Goal: Task Accomplishment & Management: Complete application form

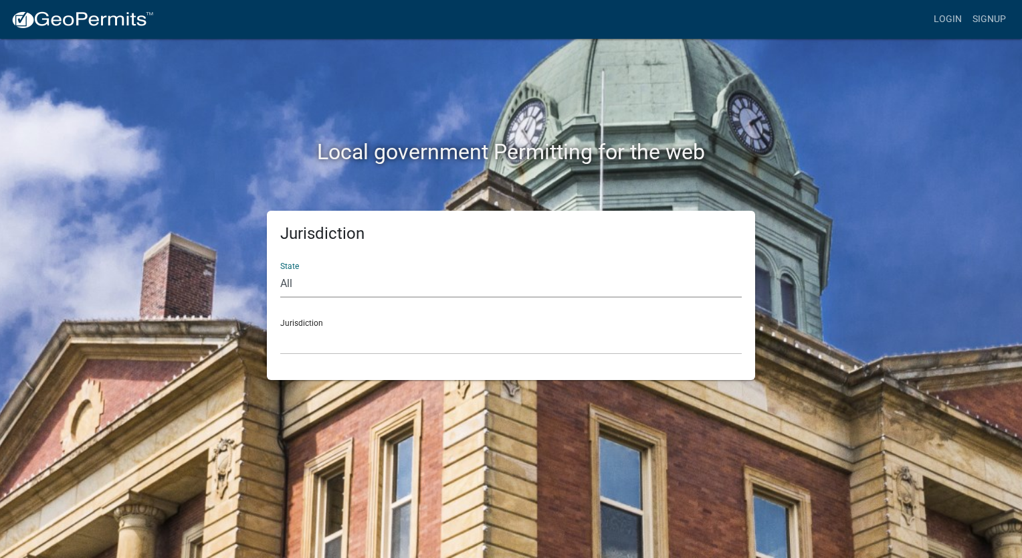
click at [404, 288] on select "All [US_STATE] [US_STATE] [US_STATE] [US_STATE] [US_STATE] [US_STATE] [US_STATE…" at bounding box center [511, 283] width 462 height 27
select select "[US_STATE]"
click at [280, 270] on select "All [US_STATE] [US_STATE] [US_STATE] [US_STATE] [US_STATE] [US_STATE] [US_STATE…" at bounding box center [511, 283] width 462 height 27
click at [379, 344] on select "Becker County, Minnesota Benton County, Minnesota Carlton County, Minnesota Cit…" at bounding box center [511, 340] width 462 height 27
click at [510, 282] on select "All Colorado Georgia Indiana Iowa Kansas Minnesota Ohio South Carolina Wisconsin" at bounding box center [511, 283] width 462 height 27
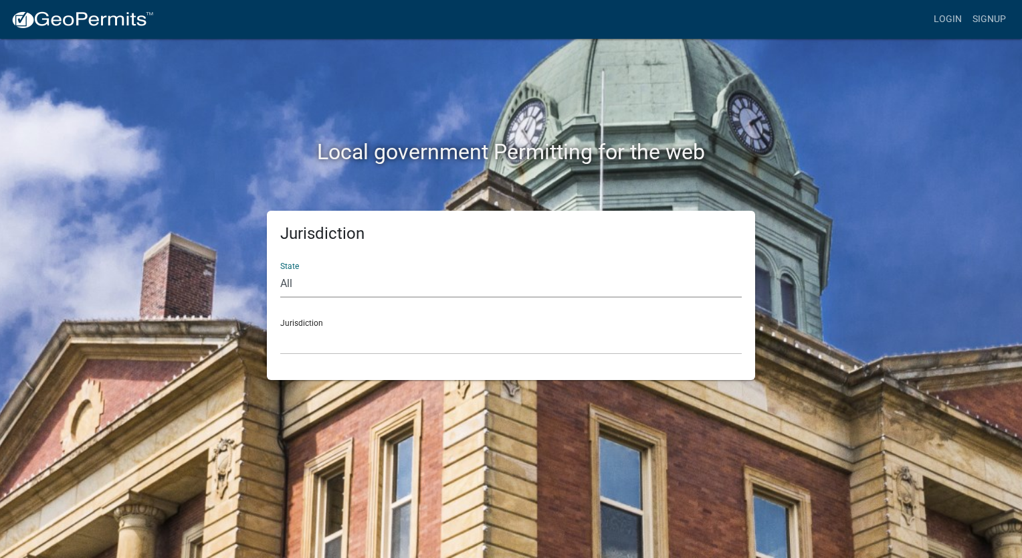
select select "[US_STATE]"
click at [280, 270] on select "All Colorado Georgia Indiana Iowa Kansas Minnesota Ohio South Carolina Wisconsin" at bounding box center [511, 283] width 462 height 27
click at [481, 322] on div "Jurisdiction Becker County, Minnesota Benton County, Minnesota Carlton County, …" at bounding box center [511, 331] width 462 height 46
click at [478, 344] on select "Becker County, Minnesota Benton County, Minnesota Carlton County, Minnesota Cit…" at bounding box center [511, 340] width 462 height 27
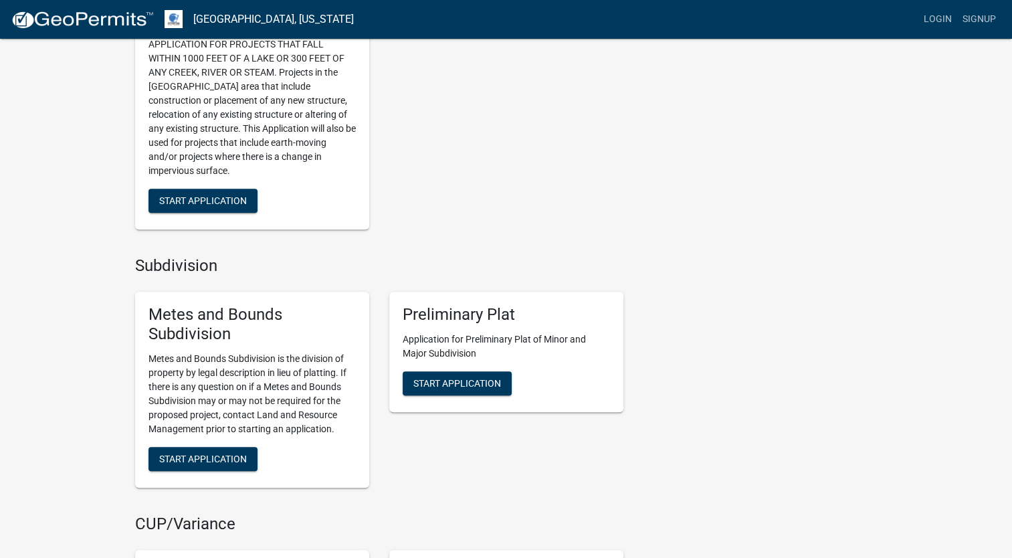
scroll to position [1204, 0]
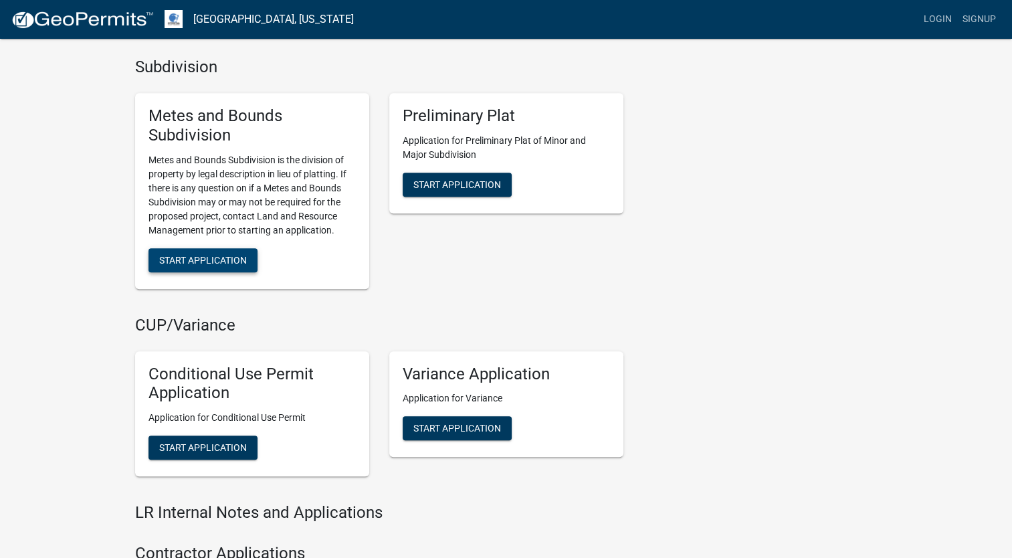
click at [169, 253] on button "Start Application" at bounding box center [203, 260] width 109 height 24
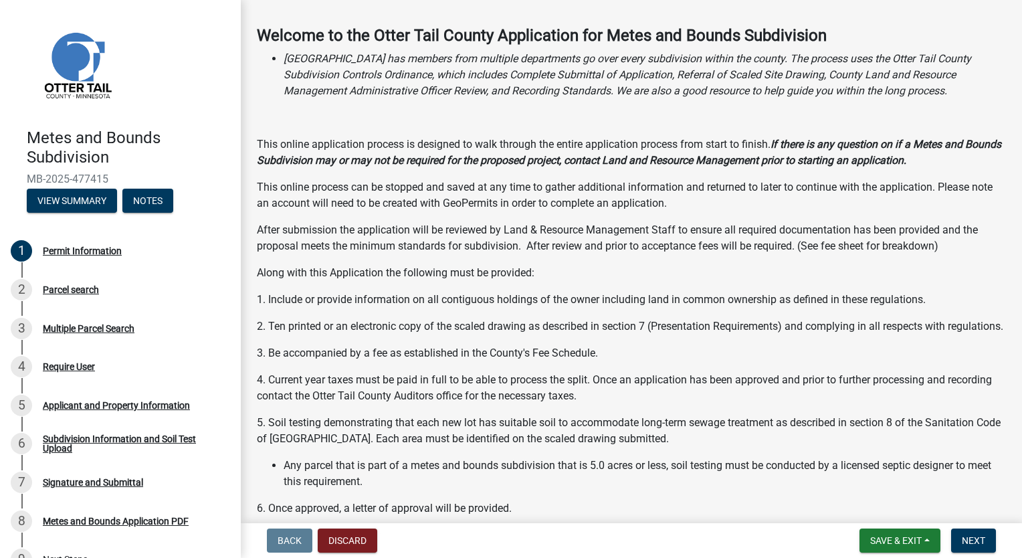
scroll to position [134, 0]
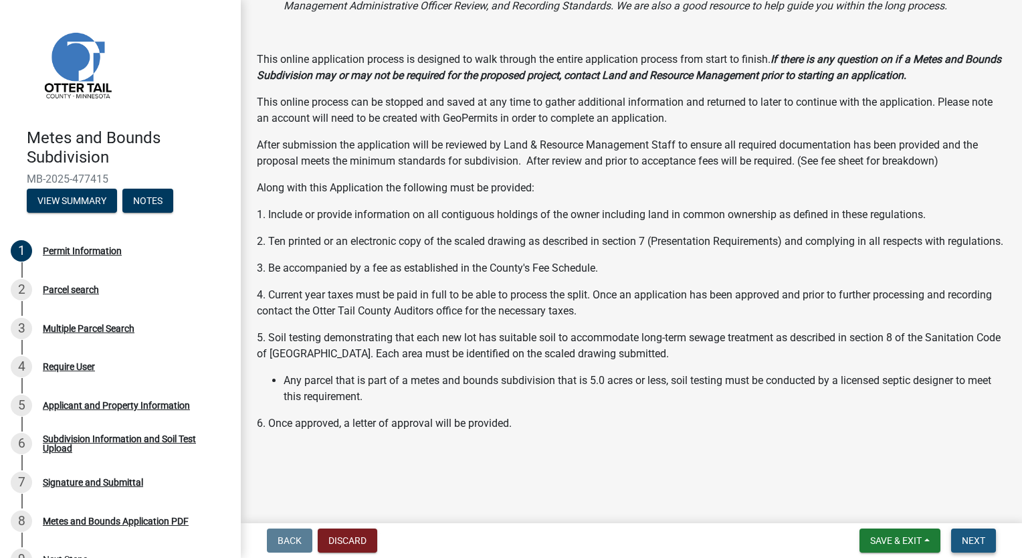
click at [977, 532] on button "Next" at bounding box center [973, 540] width 45 height 24
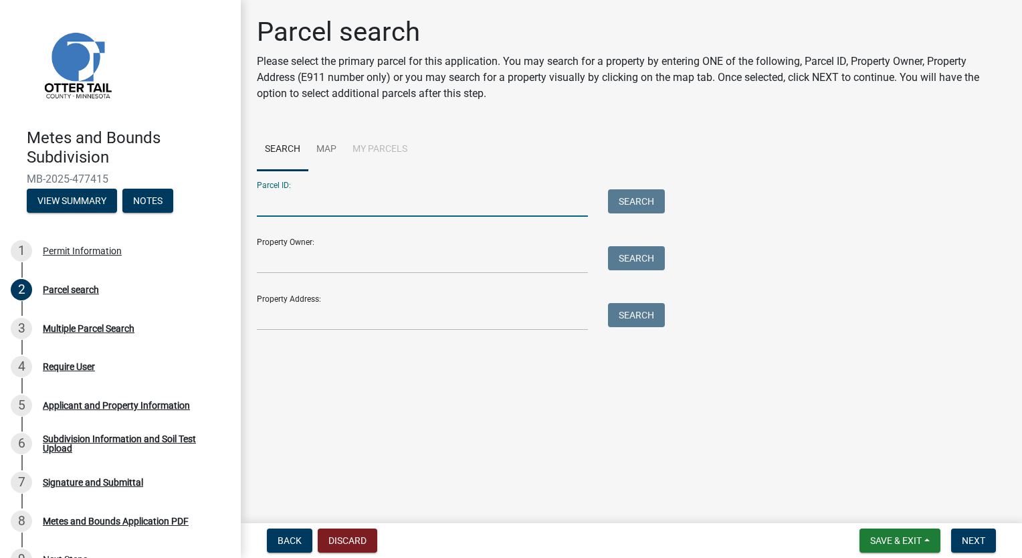
click at [458, 211] on input "Parcel ID:" at bounding box center [422, 202] width 331 height 27
click at [419, 254] on input "Property Owner:" at bounding box center [422, 259] width 331 height 27
click at [407, 254] on input "Property Owner:" at bounding box center [422, 259] width 331 height 27
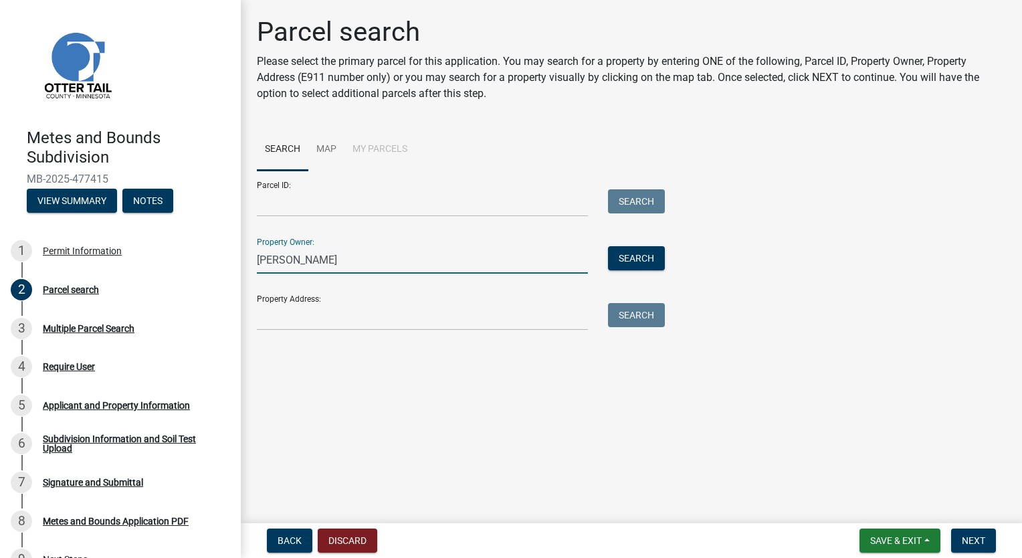
type input "Connor Aasness"
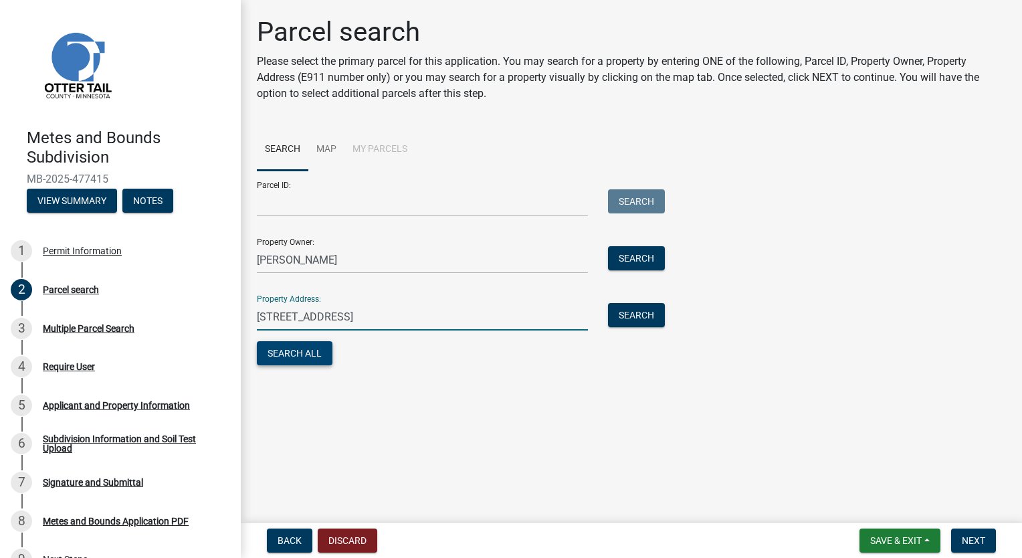
type input "13958 165th St"
click at [310, 349] on button "Search All" at bounding box center [295, 353] width 76 height 24
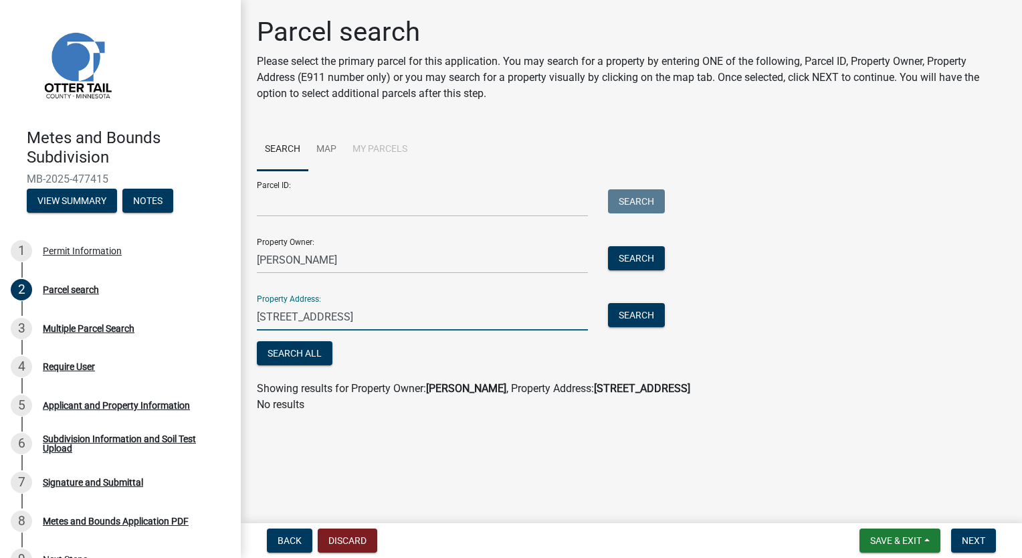
click at [230, 285] on div "Metes and Bounds Subdivision MB-2025-477415 View Summary Notes 1 Permit Informa…" at bounding box center [511, 279] width 1022 height 558
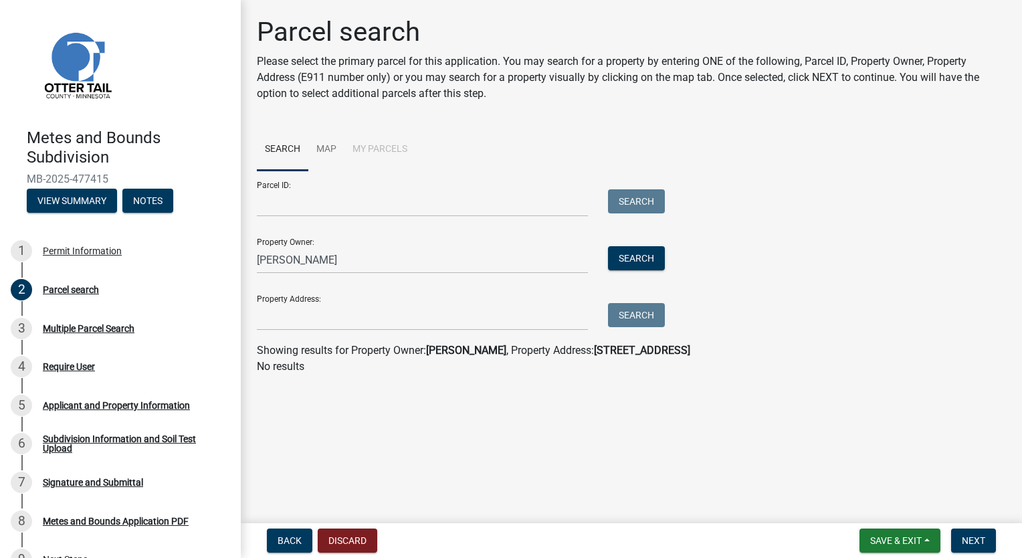
click at [613, 394] on main "Parcel search Please select the primary parcel for this application. You may se…" at bounding box center [631, 259] width 781 height 518
click at [672, 260] on div "Parcel ID: Search Property Owner: Connor Aasness Search Property Address: Search" at bounding box center [631, 251] width 749 height 160
click at [656, 259] on button "Search" at bounding box center [636, 258] width 57 height 24
click at [322, 146] on link "Map" at bounding box center [326, 149] width 36 height 43
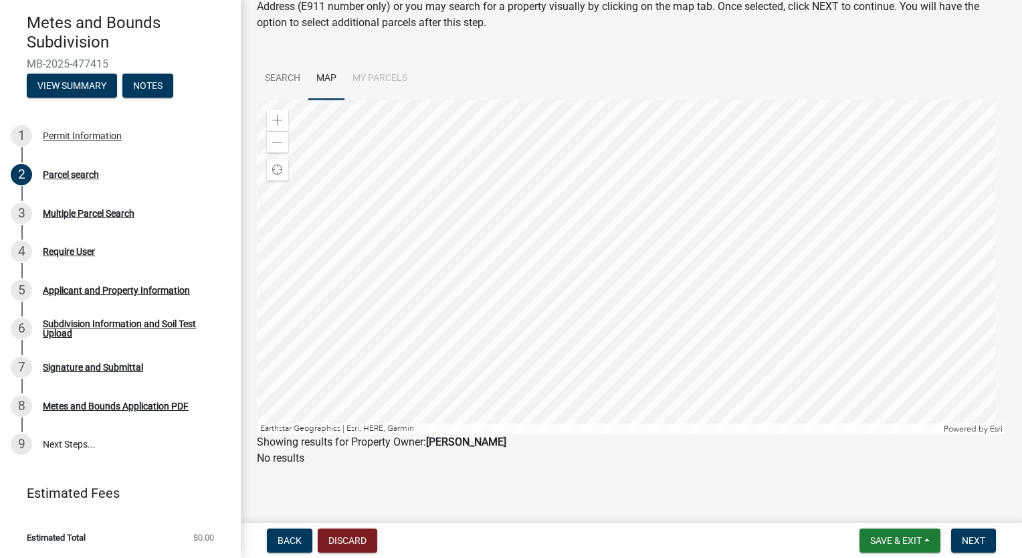
scroll to position [72, 0]
click at [272, 125] on div "Zoom in" at bounding box center [277, 119] width 21 height 21
click at [583, 215] on div at bounding box center [631, 266] width 749 height 334
click at [282, 120] on span at bounding box center [277, 119] width 11 height 11
click at [283, 119] on div "Zoom in" at bounding box center [277, 119] width 21 height 21
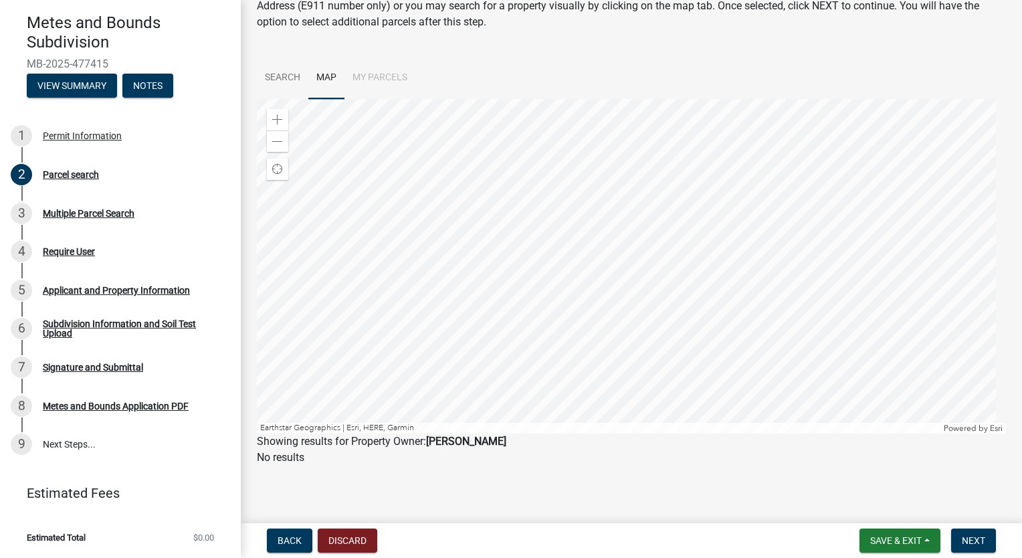
click at [889, 149] on div at bounding box center [631, 266] width 749 height 334
click at [278, 116] on span at bounding box center [277, 119] width 11 height 11
click at [619, 272] on div at bounding box center [631, 266] width 749 height 334
click at [274, 116] on span at bounding box center [277, 119] width 11 height 11
click at [495, 189] on div at bounding box center [631, 266] width 749 height 334
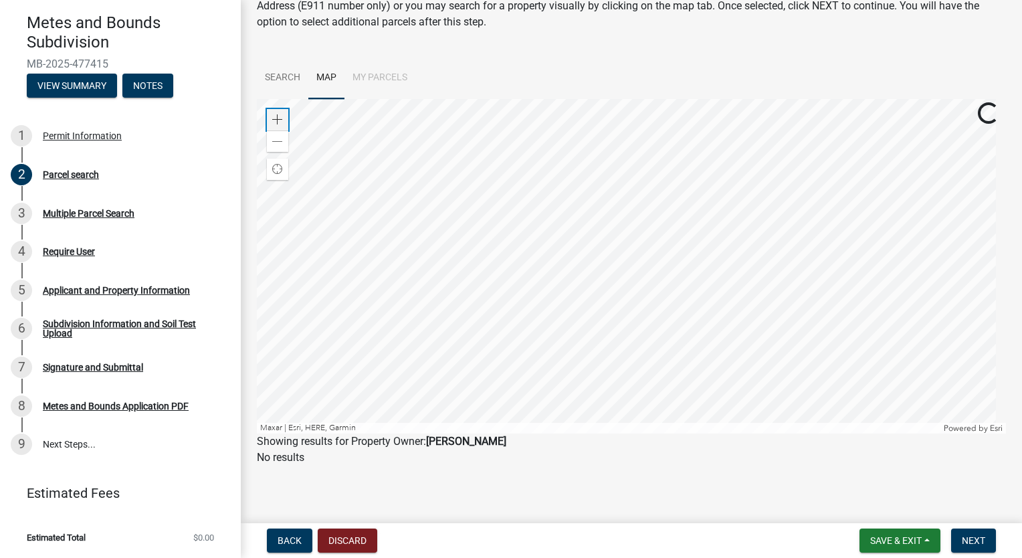
click at [273, 114] on div "Zoom in" at bounding box center [277, 119] width 21 height 21
click at [633, 233] on div at bounding box center [631, 266] width 749 height 334
click at [276, 122] on span at bounding box center [277, 119] width 11 height 11
click at [585, 256] on div at bounding box center [631, 266] width 749 height 334
click at [594, 290] on div at bounding box center [631, 266] width 749 height 334
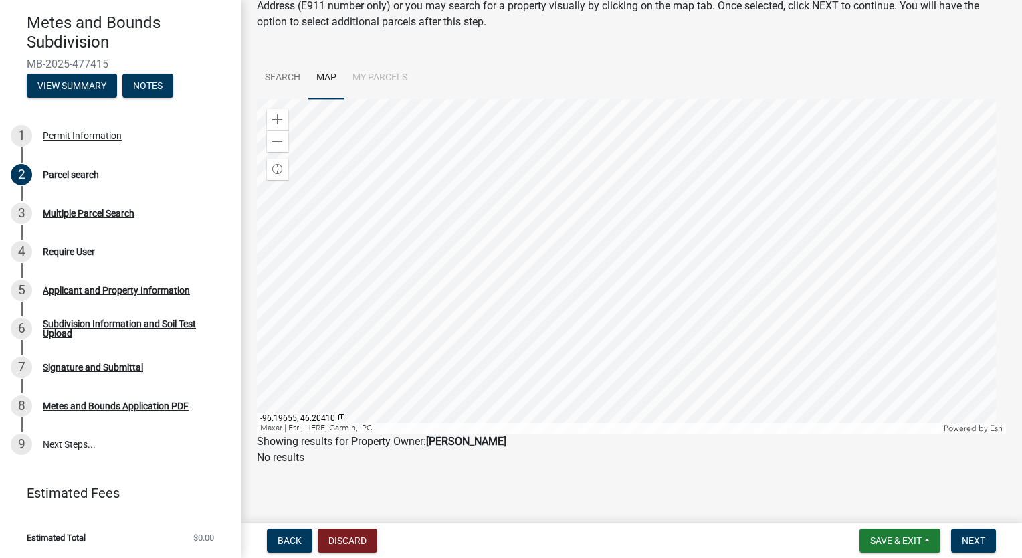
click at [594, 338] on div at bounding box center [631, 266] width 749 height 334
click at [281, 124] on span at bounding box center [277, 119] width 11 height 11
click at [605, 261] on div at bounding box center [631, 266] width 749 height 334
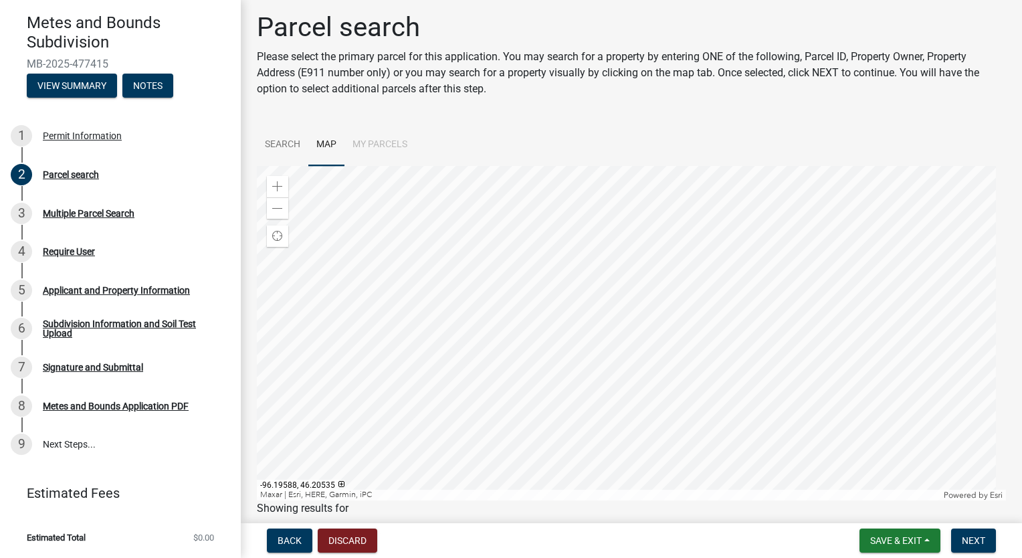
click at [603, 363] on div at bounding box center [631, 333] width 749 height 334
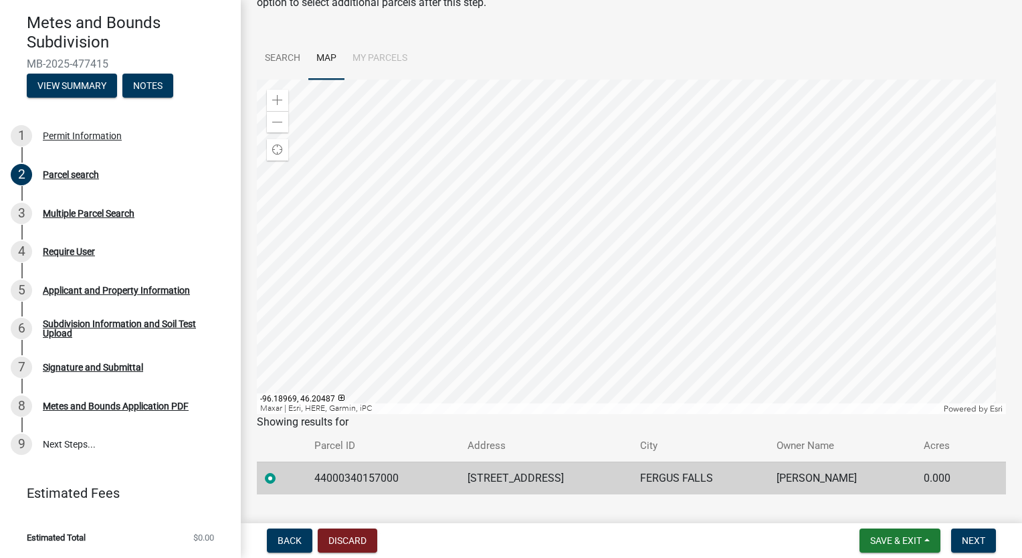
scroll to position [94, 0]
click at [984, 540] on span "Next" at bounding box center [973, 540] width 23 height 11
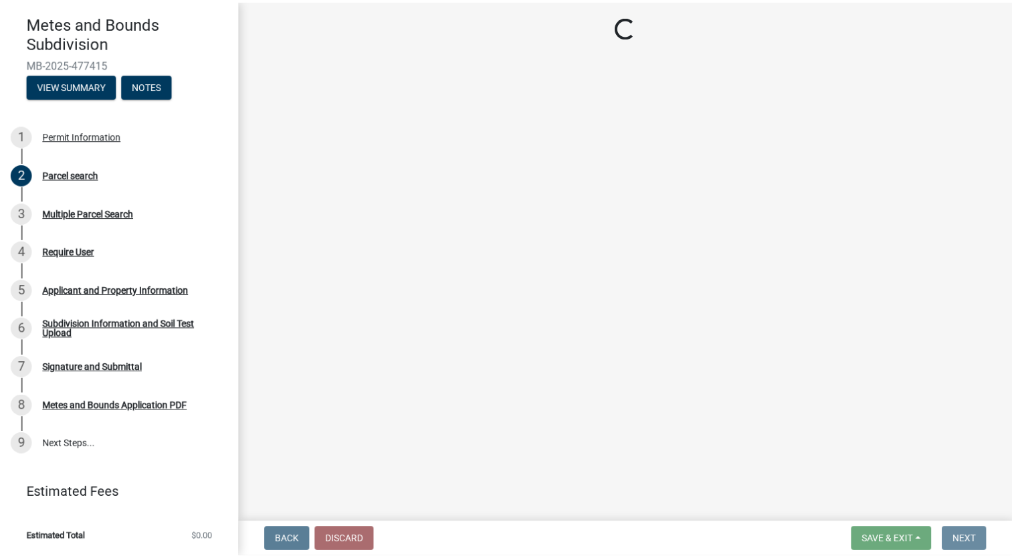
scroll to position [0, 0]
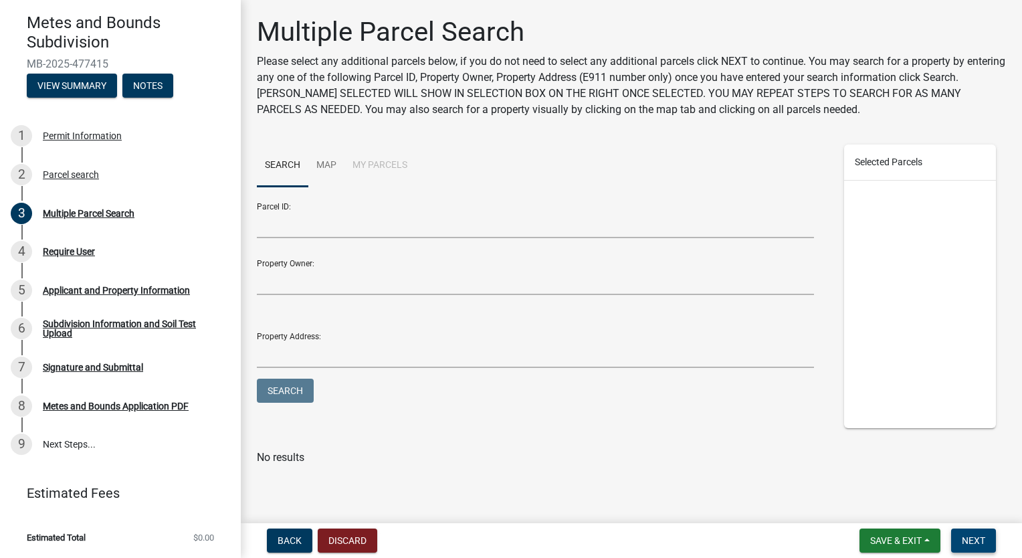
click at [989, 534] on button "Next" at bounding box center [973, 540] width 45 height 24
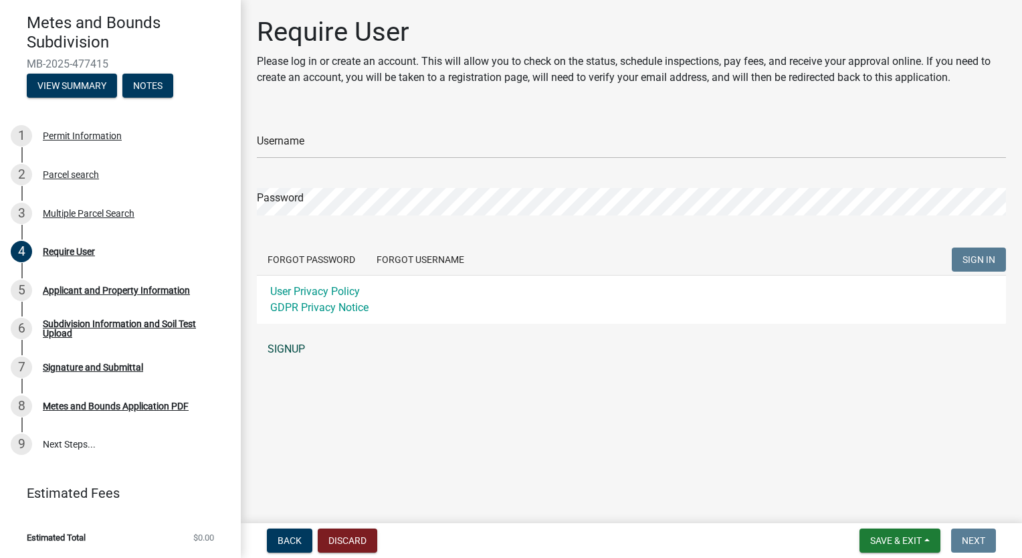
click at [279, 349] on link "SIGNUP" at bounding box center [631, 349] width 749 height 27
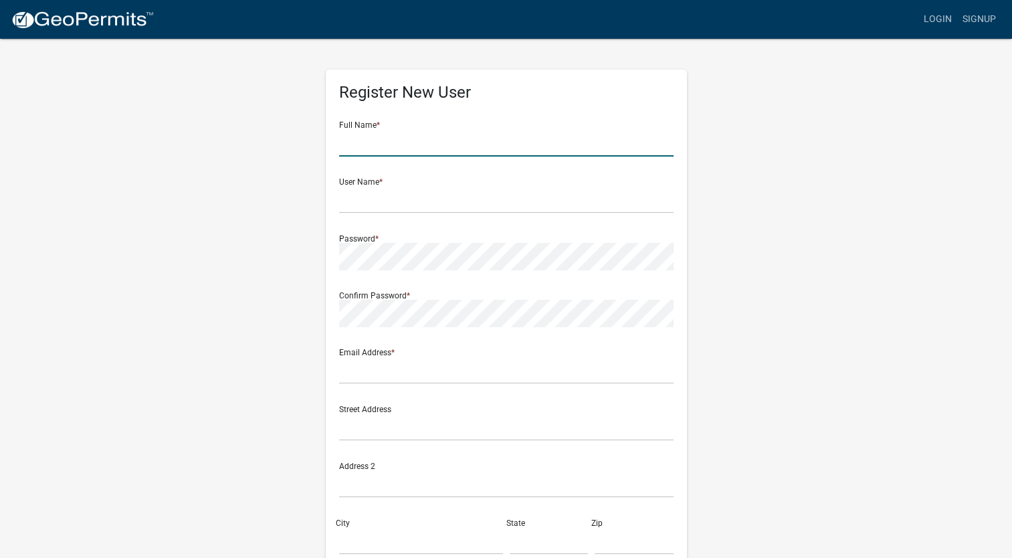
click at [387, 144] on input "text" at bounding box center [506, 142] width 334 height 27
type input "Connor Aasness"
type input "caasness@gmail.com"
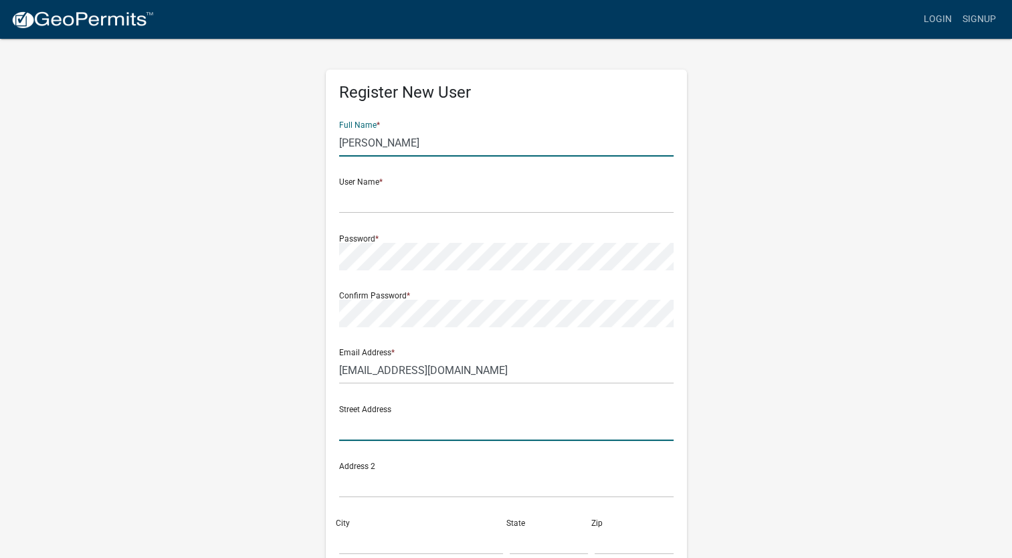
type input "19588 County Highway 15"
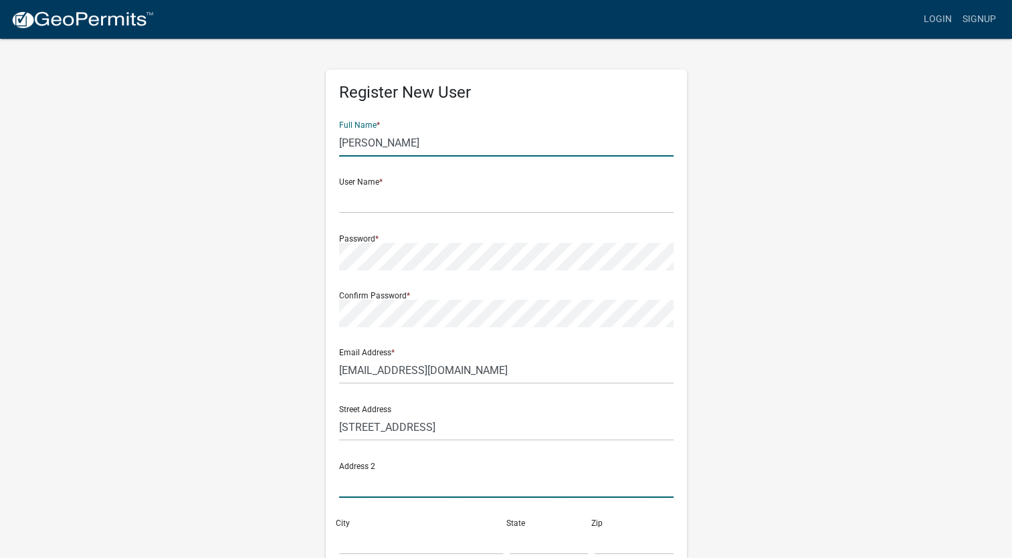
type input "Fergus Falls MN 56537"
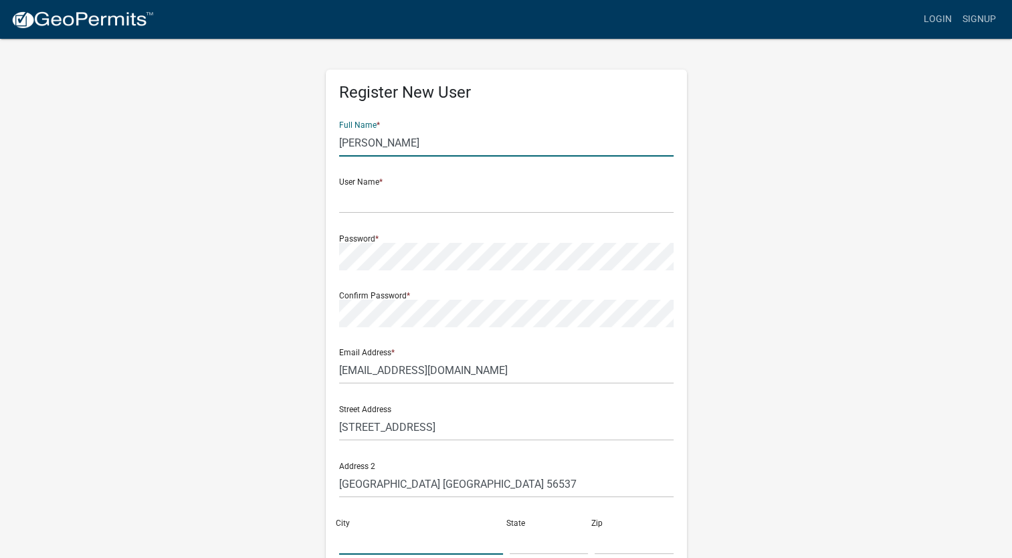
type input "Fergus Falls"
type input "[US_STATE]"
type input "56537"
type input "2182053137"
click at [509, 201] on input "text" at bounding box center [506, 199] width 334 height 27
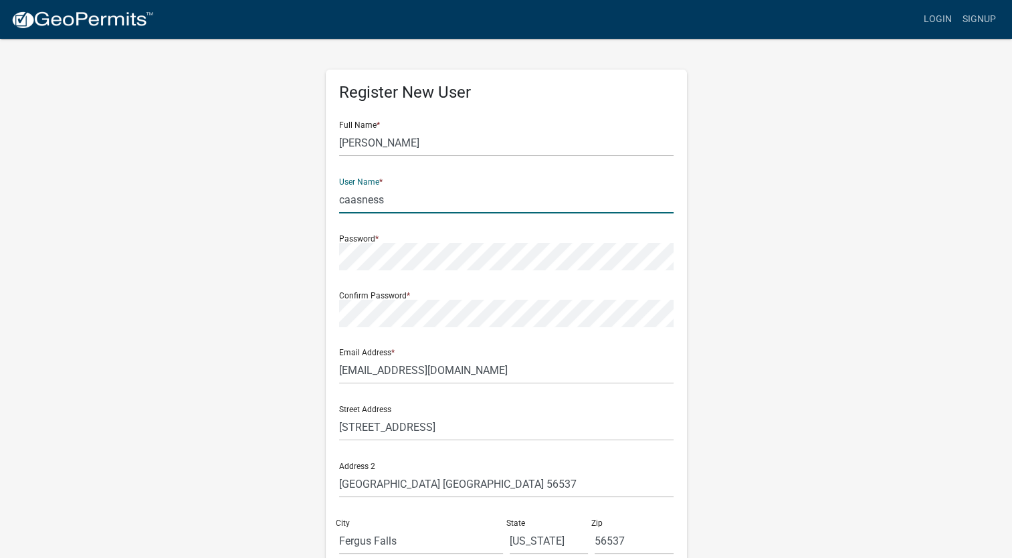
type input "caasness"
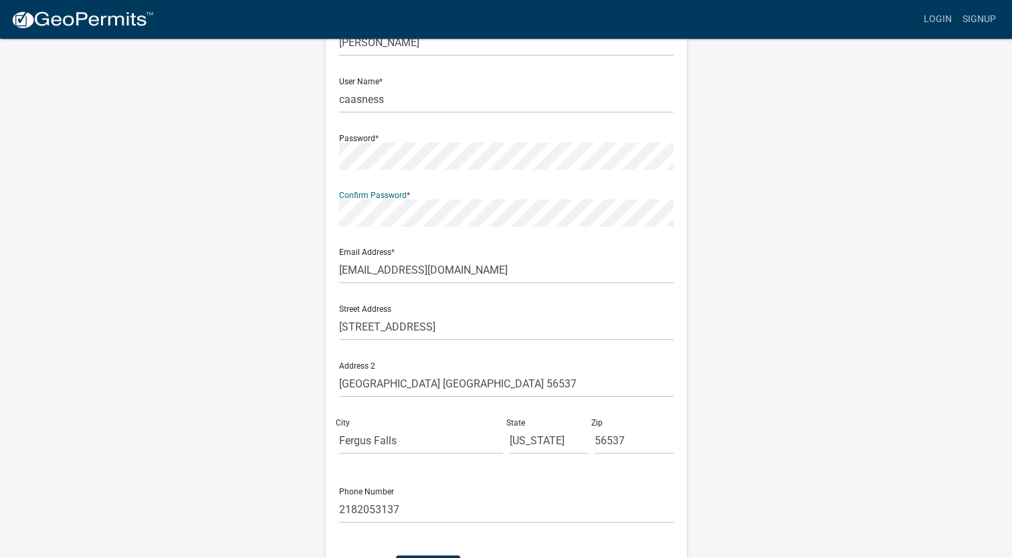
scroll to position [134, 0]
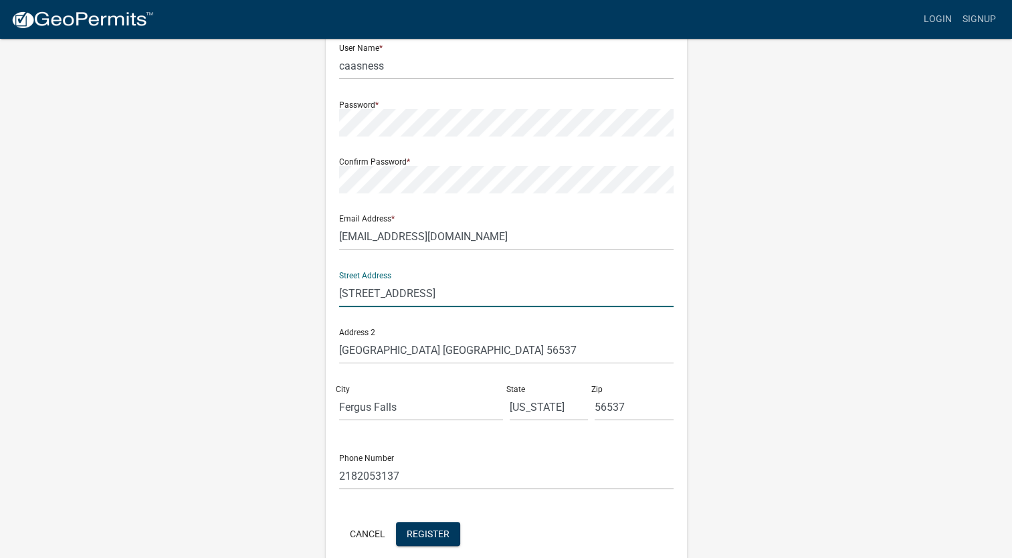
drag, startPoint x: 528, startPoint y: 291, endPoint x: 190, endPoint y: 240, distance: 342.3
click at [190, 240] on div "Register New User Full Name * Connor Aasness User Name * caasness Password * Co…" at bounding box center [506, 262] width 763 height 716
type input "13985 165th St"
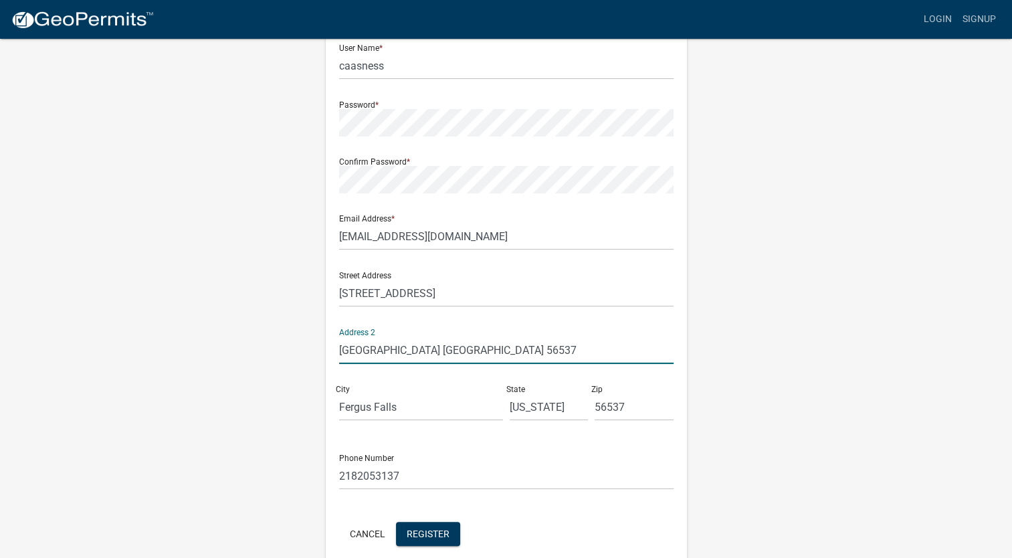
click at [750, 458] on div "Register New User Full Name * Connor Aasness User Name * caasness Password * Co…" at bounding box center [506, 262] width 763 height 716
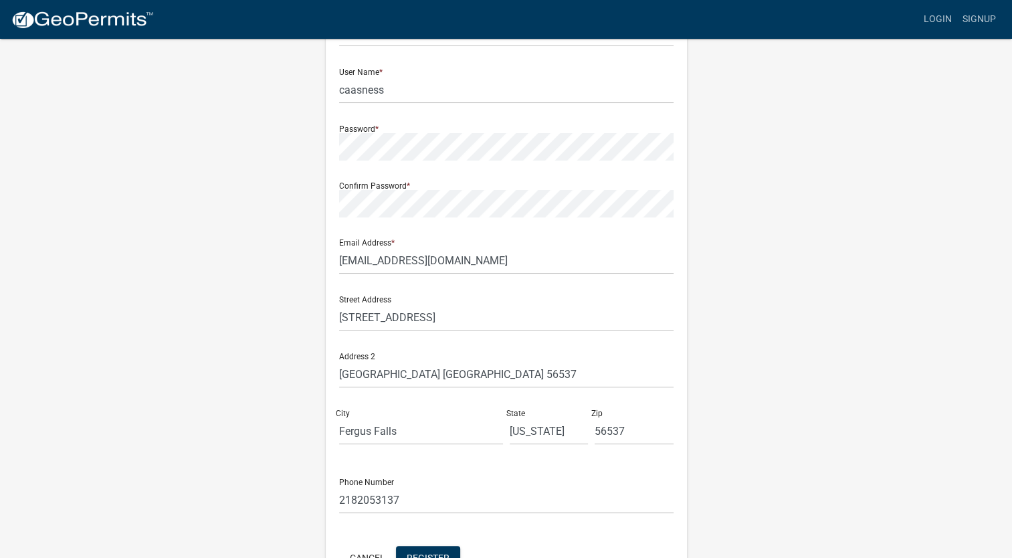
scroll to position [195, 0]
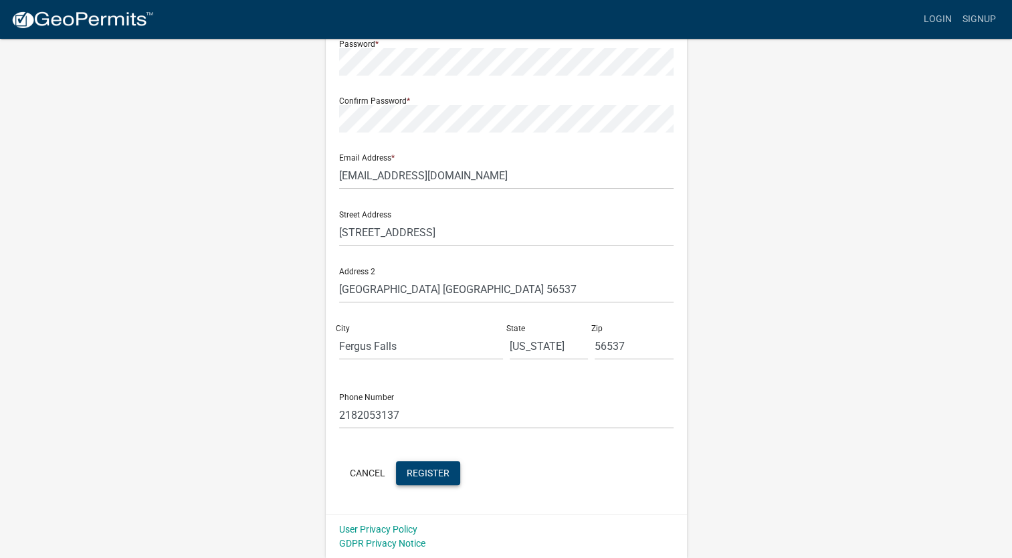
click at [443, 472] on span "Register" at bounding box center [428, 472] width 43 height 11
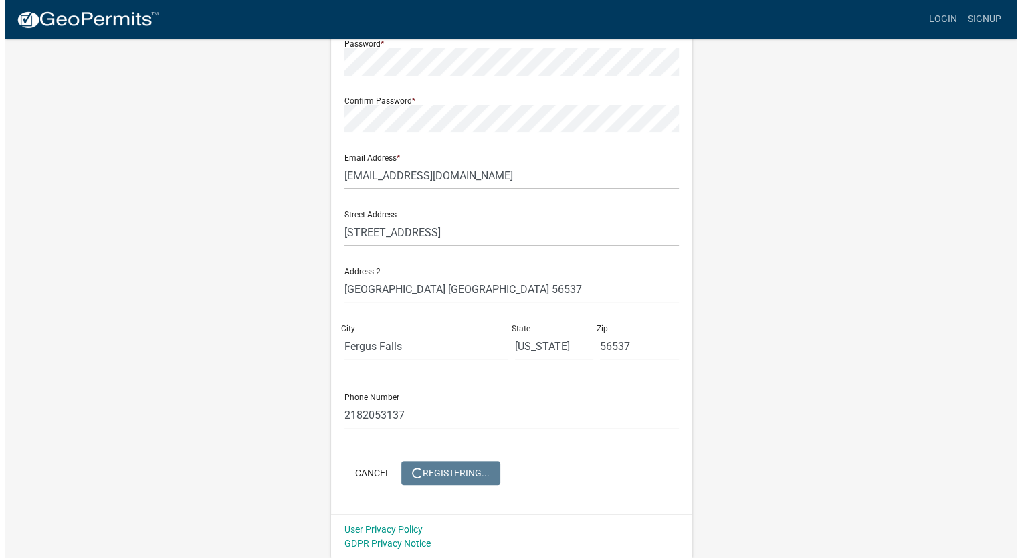
scroll to position [0, 0]
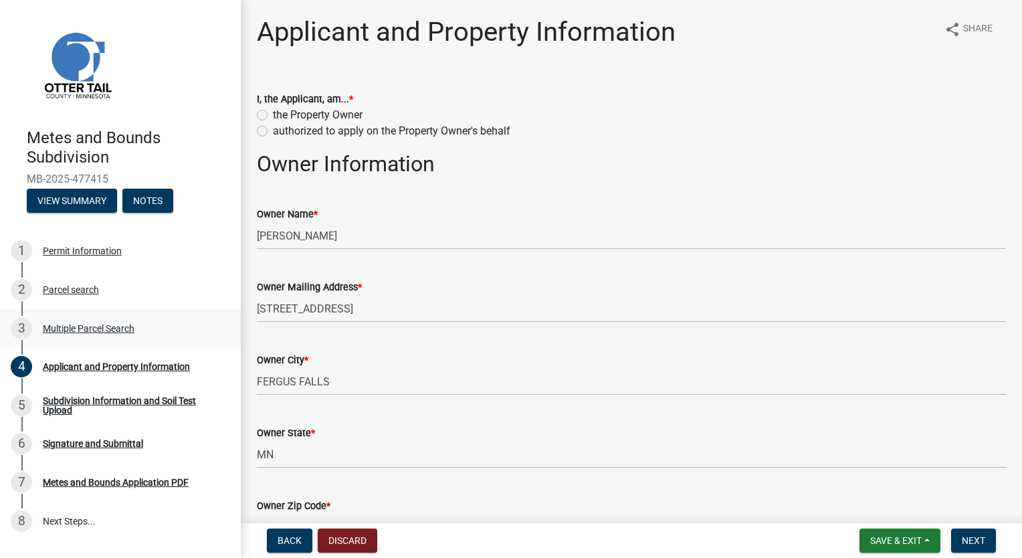
click at [112, 326] on div "Multiple Parcel Search" at bounding box center [89, 328] width 92 height 9
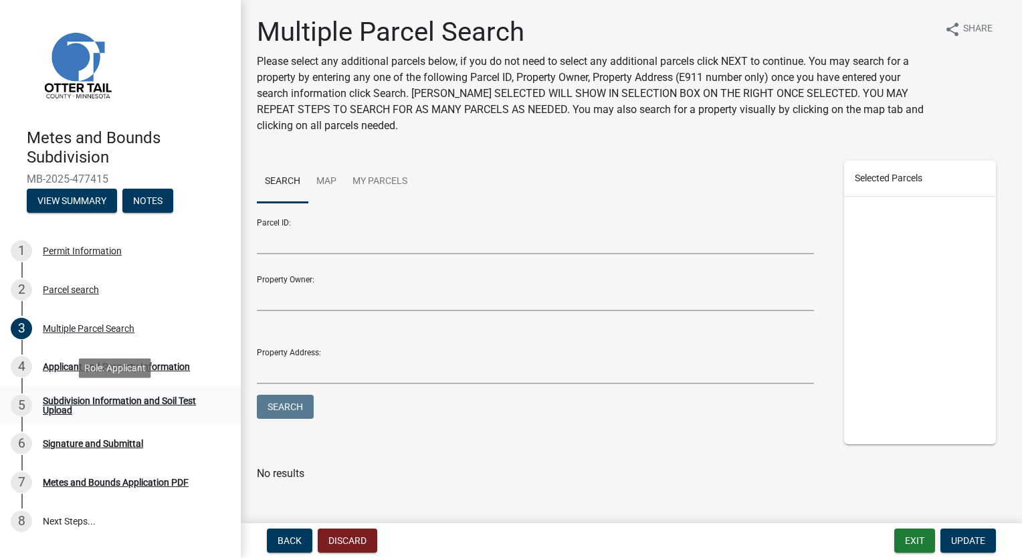
click at [115, 398] on div "Subdivision Information and Soil Test Upload" at bounding box center [131, 405] width 177 height 19
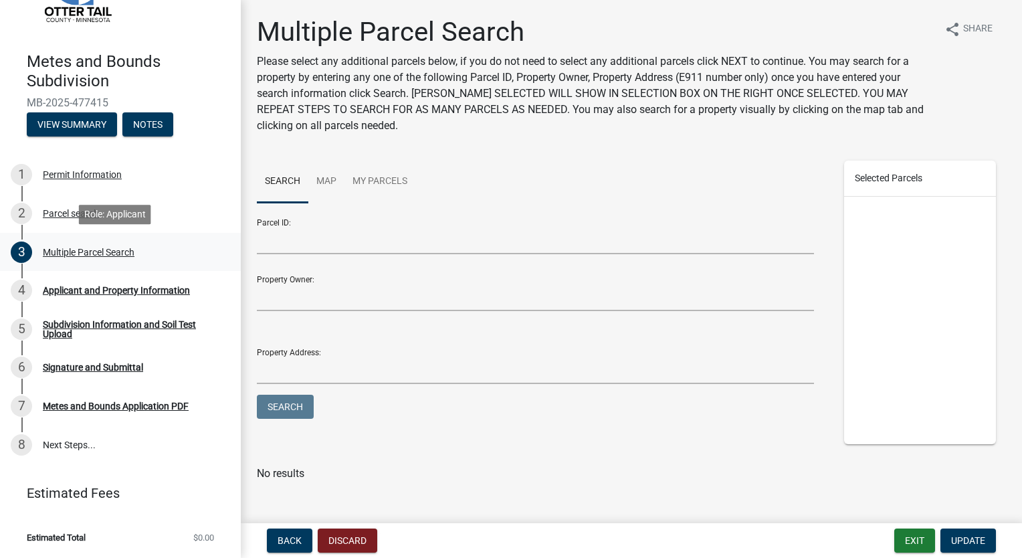
click at [130, 243] on div "3 Multiple Parcel Search" at bounding box center [115, 251] width 209 height 21
click at [80, 219] on div "2 Parcel search" at bounding box center [115, 213] width 209 height 21
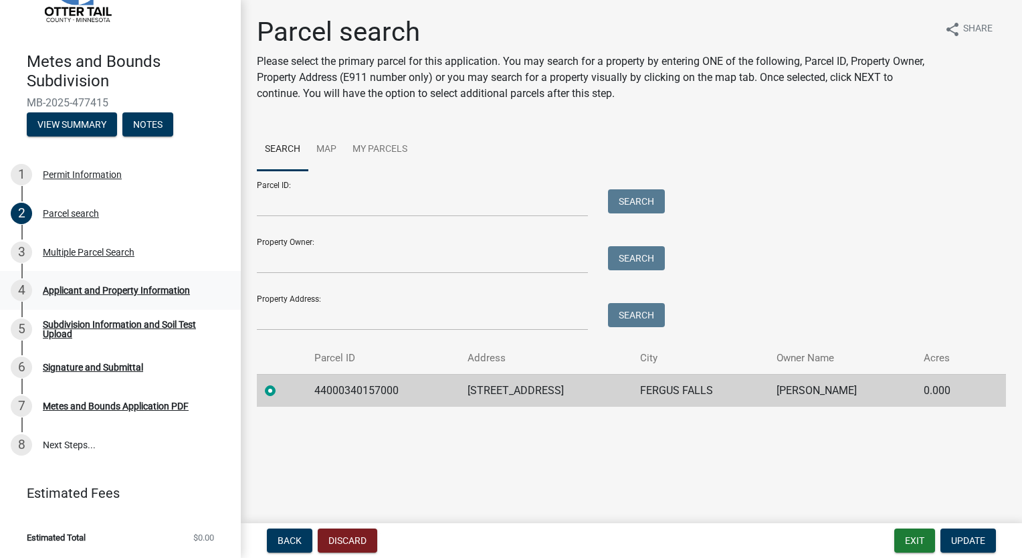
click at [136, 293] on div "Applicant and Property Information" at bounding box center [116, 290] width 147 height 9
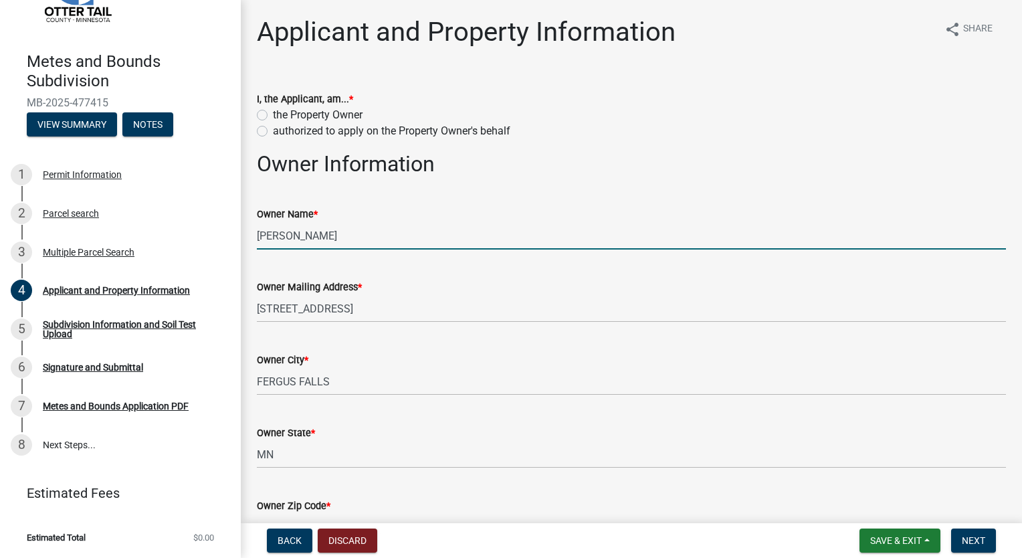
click at [357, 237] on input "PHYLLIS R AASNESS" at bounding box center [631, 235] width 749 height 27
click at [367, 252] on wm-data-entity-input "Owner Name * PHYLLIS R AASNESS" at bounding box center [631, 223] width 749 height 73
click at [364, 252] on wm-data-entity-input "Owner Name * PHYLLIS R AASNESS" at bounding box center [631, 223] width 749 height 73
drag, startPoint x: 369, startPoint y: 243, endPoint x: 266, endPoint y: 195, distance: 113.7
click at [266, 195] on div "Owner Name * PHYLLIS R AASNESS" at bounding box center [631, 218] width 749 height 62
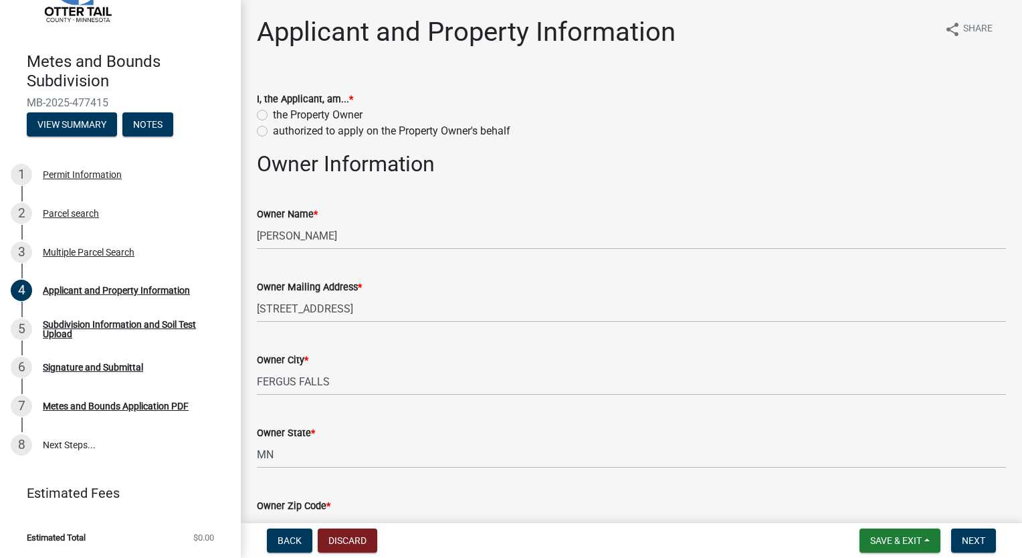
click at [365, 260] on div "Owner Mailing Address * 13985 165TH ST" at bounding box center [631, 291] width 749 height 62
click at [77, 212] on div "Parcel search" at bounding box center [71, 213] width 56 height 9
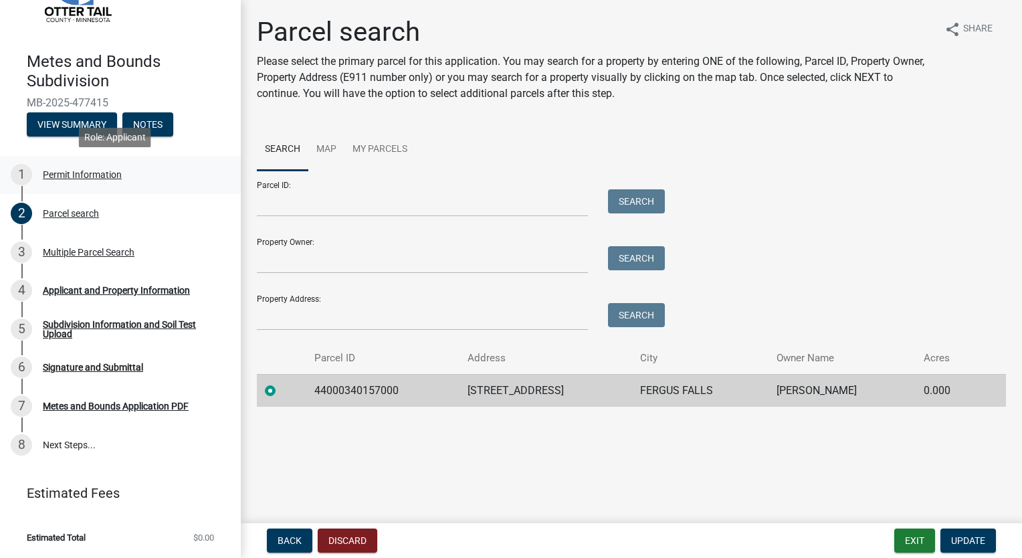
click at [115, 180] on div "1 Permit Information" at bounding box center [115, 174] width 209 height 21
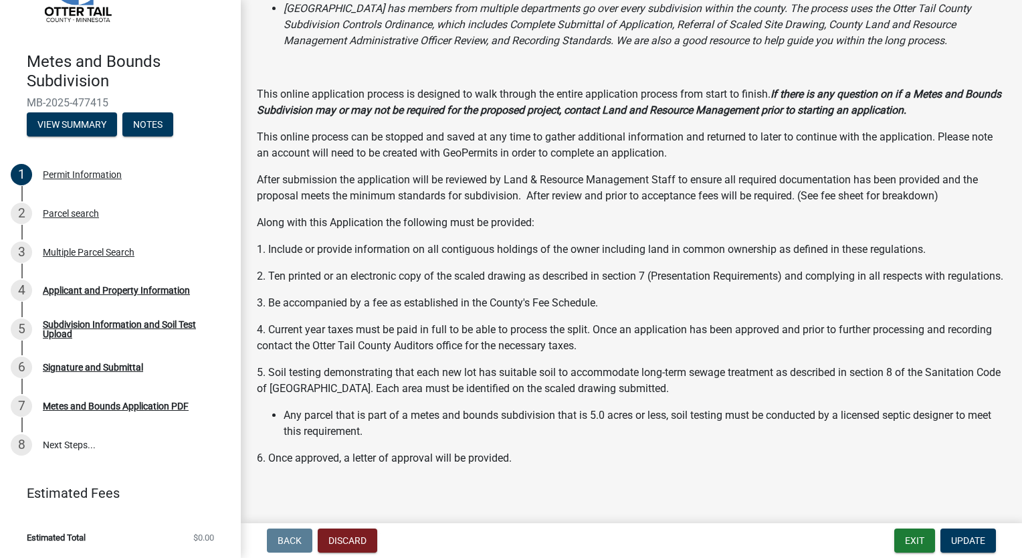
scroll to position [179, 0]
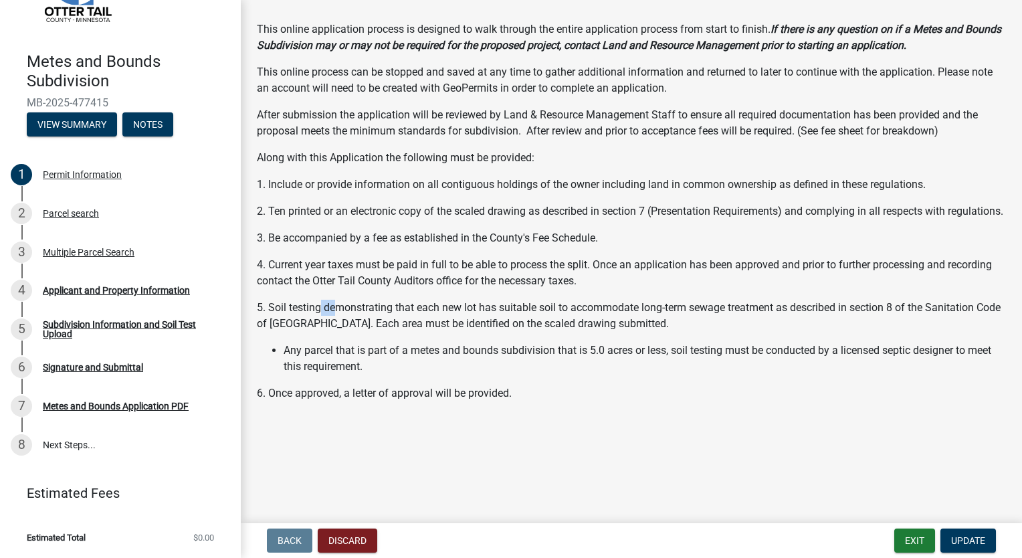
drag, startPoint x: 320, startPoint y: 302, endPoint x: 340, endPoint y: 305, distance: 20.2
click at [340, 305] on p "5. Soil testing demonstrating that each new lot has suitable soil to accommodat…" at bounding box center [631, 316] width 749 height 32
drag, startPoint x: 340, startPoint y: 305, endPoint x: 399, endPoint y: 312, distance: 59.2
click at [389, 312] on p "5. Soil testing demonstrating that each new lot has suitable soil to accommodat…" at bounding box center [631, 316] width 749 height 32
click at [67, 211] on div "Parcel search" at bounding box center [71, 213] width 56 height 9
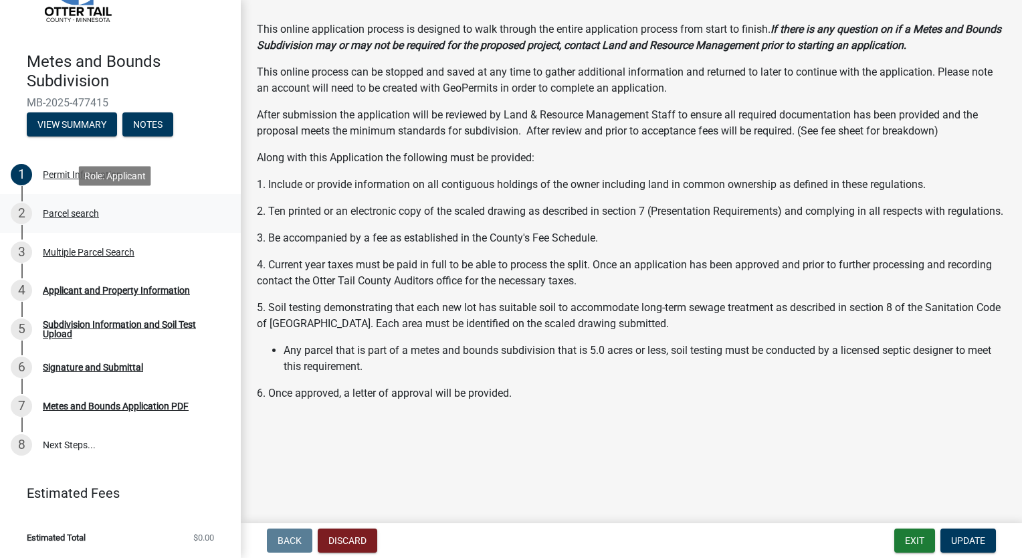
scroll to position [0, 0]
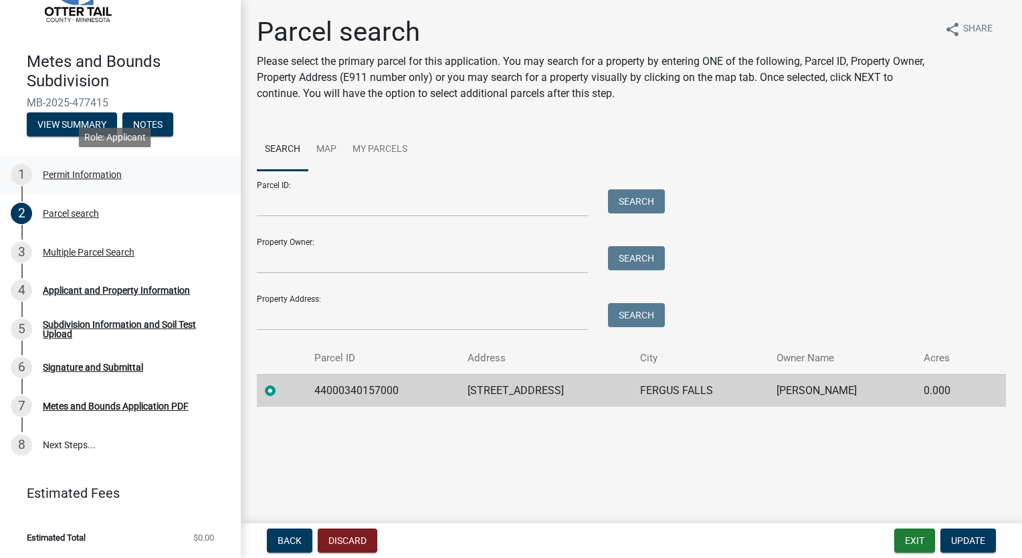
click at [89, 173] on div "Permit Information" at bounding box center [82, 174] width 79 height 9
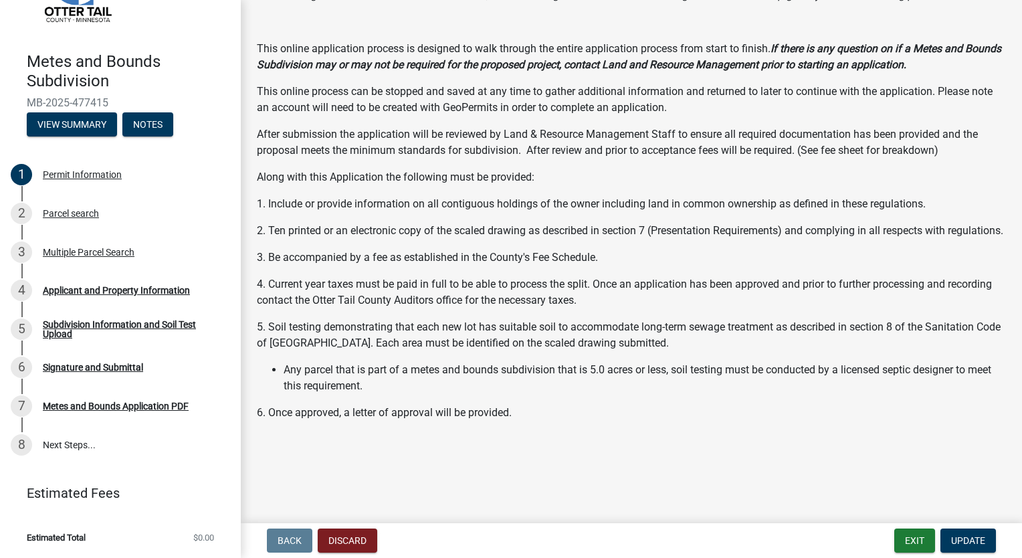
scroll to position [144, 0]
click at [125, 286] on div "Applicant and Property Information" at bounding box center [116, 290] width 147 height 9
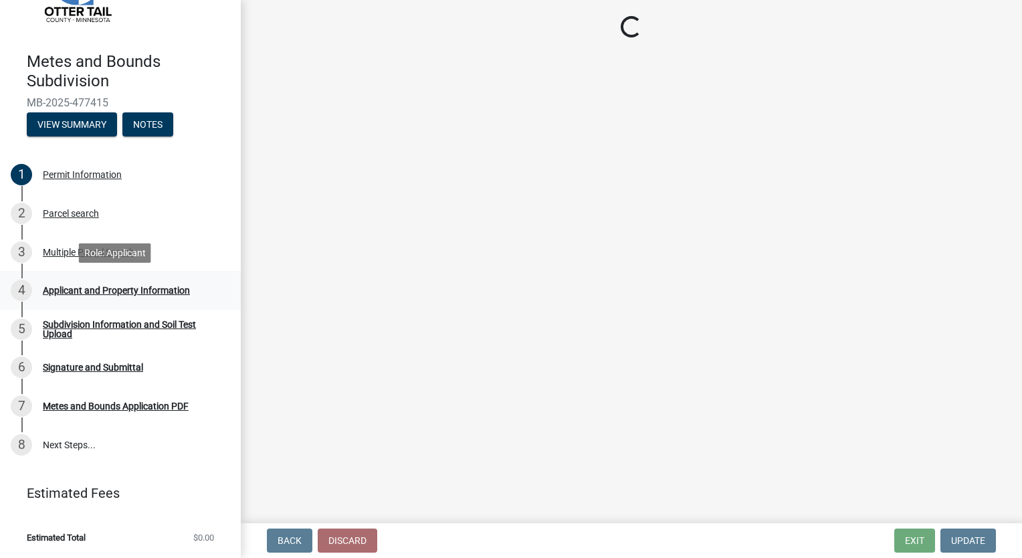
scroll to position [0, 0]
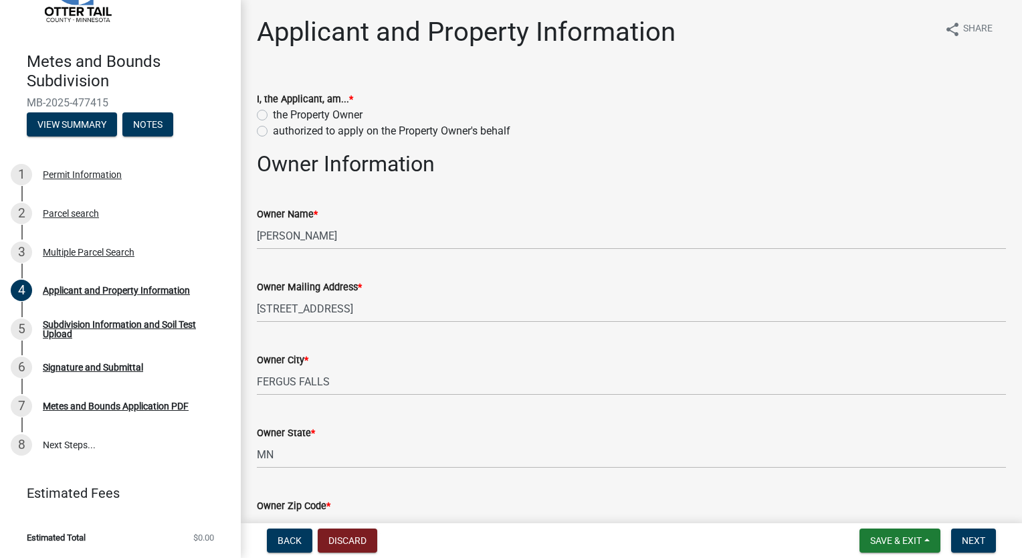
click at [273, 116] on label "the Property Owner" at bounding box center [318, 115] width 90 height 16
click at [273, 116] on input "the Property Owner" at bounding box center [277, 111] width 9 height 9
radio input "true"
click at [305, 233] on input "PHYLLIS R AASNESS" at bounding box center [631, 235] width 749 height 27
drag, startPoint x: 305, startPoint y: 233, endPoint x: 241, endPoint y: 232, distance: 64.2
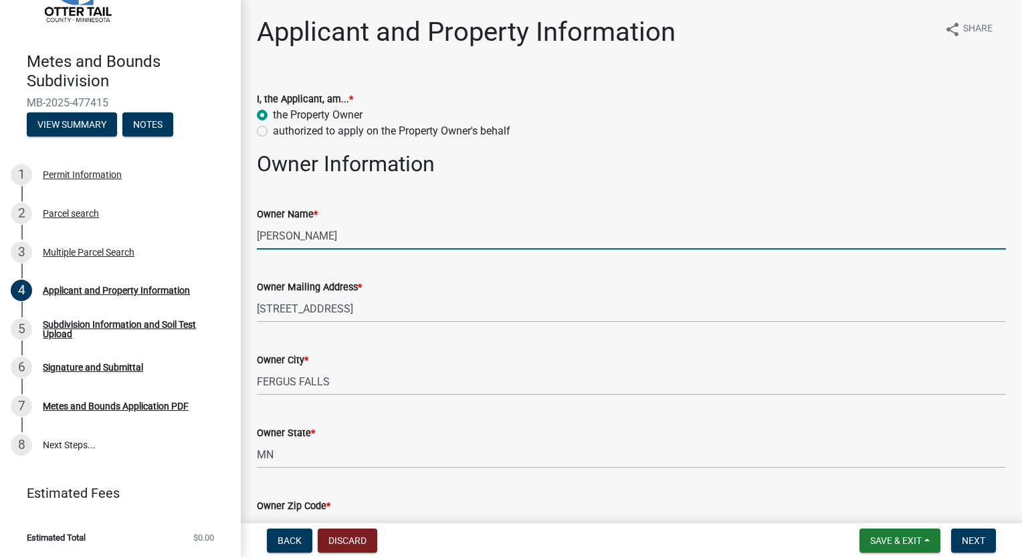
drag, startPoint x: 351, startPoint y: 243, endPoint x: 302, endPoint y: 229, distance: 51.5
click at [302, 229] on input "Connor AASNESS" at bounding box center [631, 235] width 749 height 27
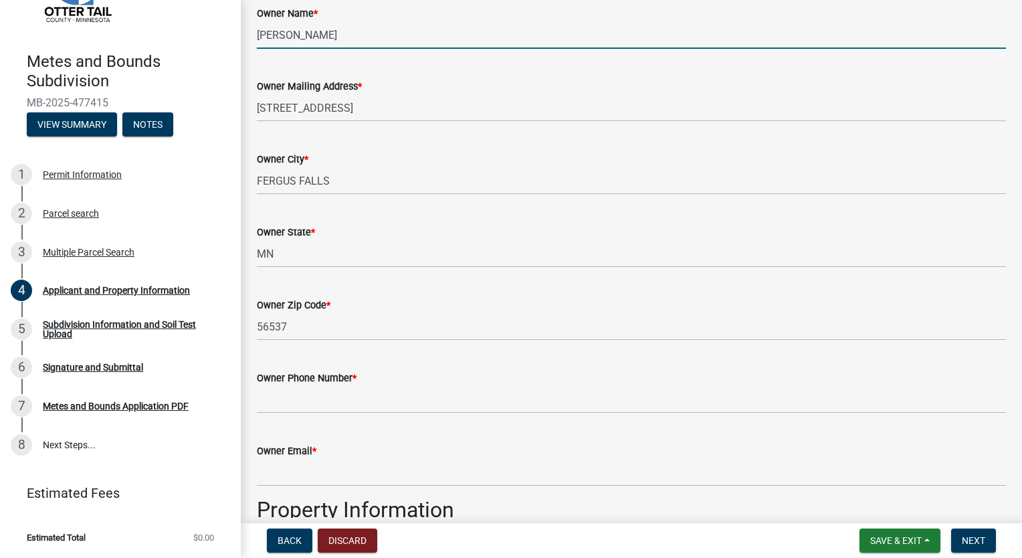
scroll to position [268, 0]
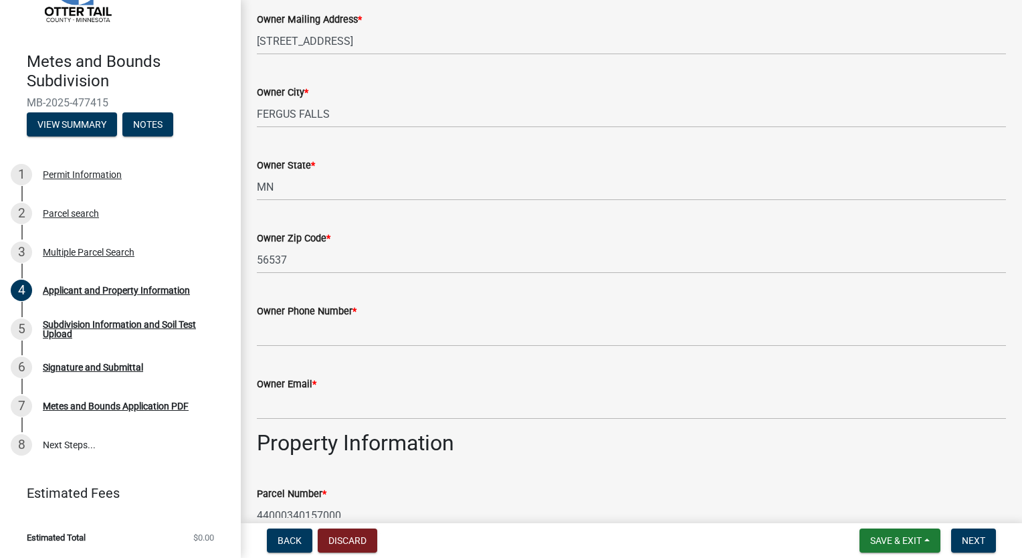
type input "Connor Aasness"
drag, startPoint x: 355, startPoint y: 350, endPoint x: 356, endPoint y: 343, distance: 6.7
click at [355, 349] on wm-data-entity-input "Owner Phone Number *" at bounding box center [631, 320] width 749 height 73
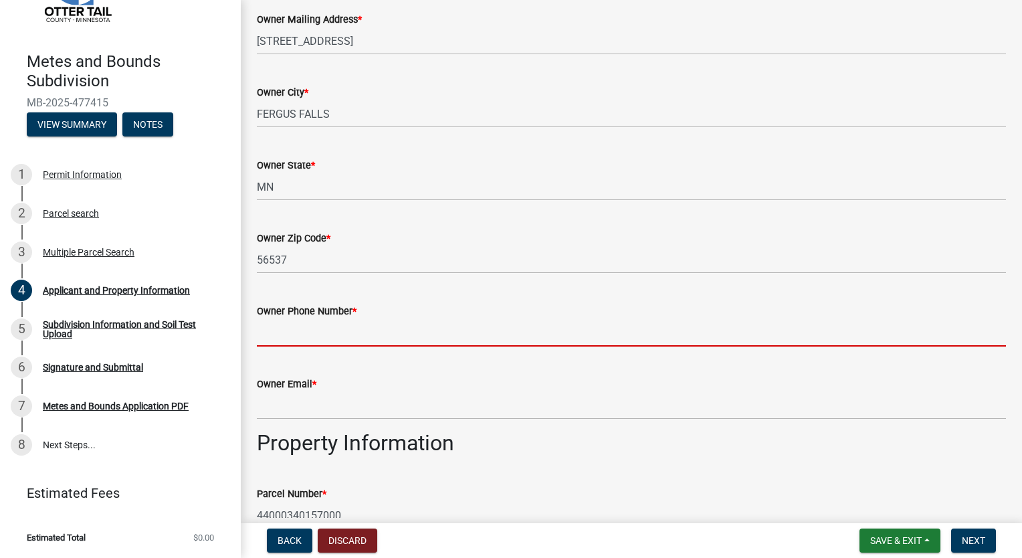
click at [357, 338] on input "Owner Phone Number *" at bounding box center [631, 332] width 749 height 27
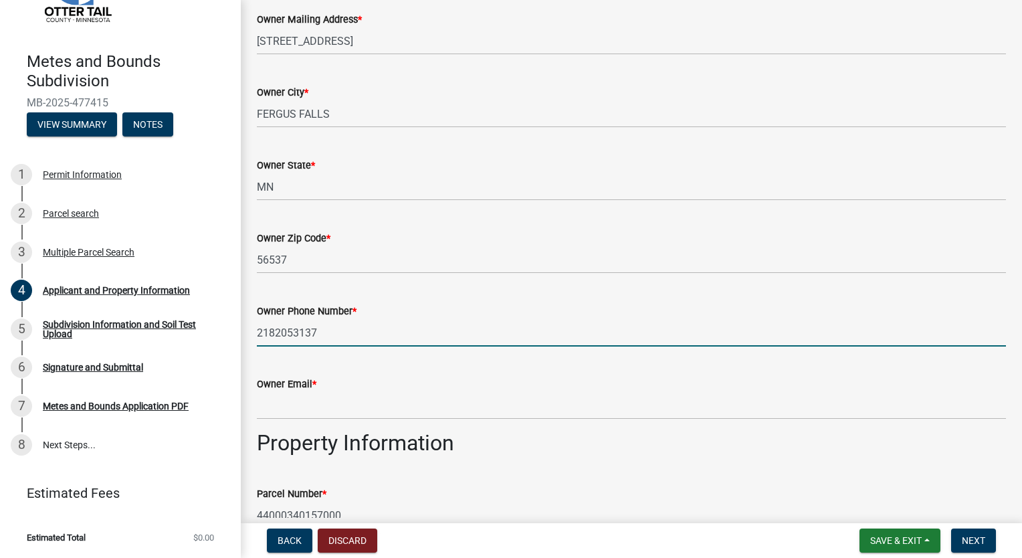
type input "2182053137"
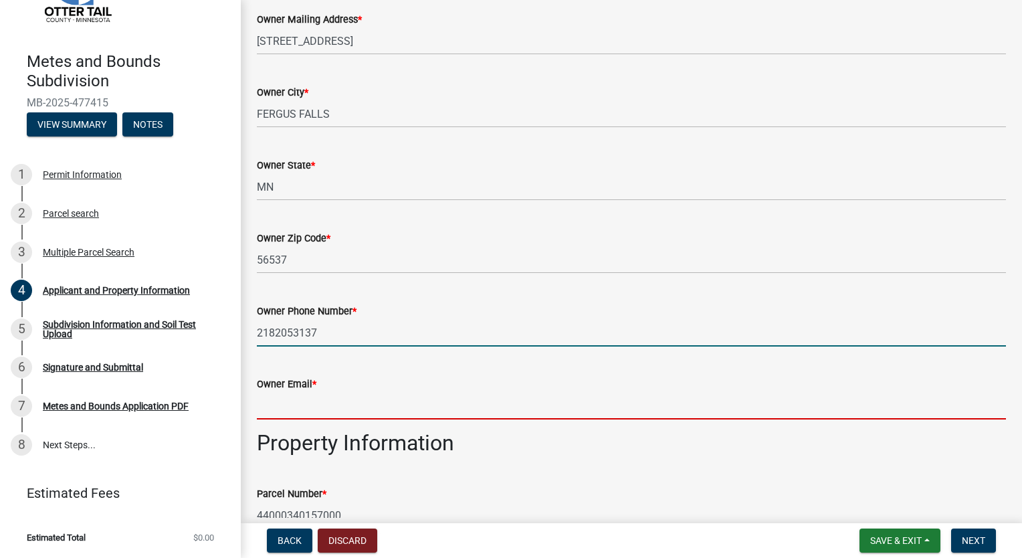
click at [264, 413] on input "Owner Email *" at bounding box center [631, 405] width 749 height 27
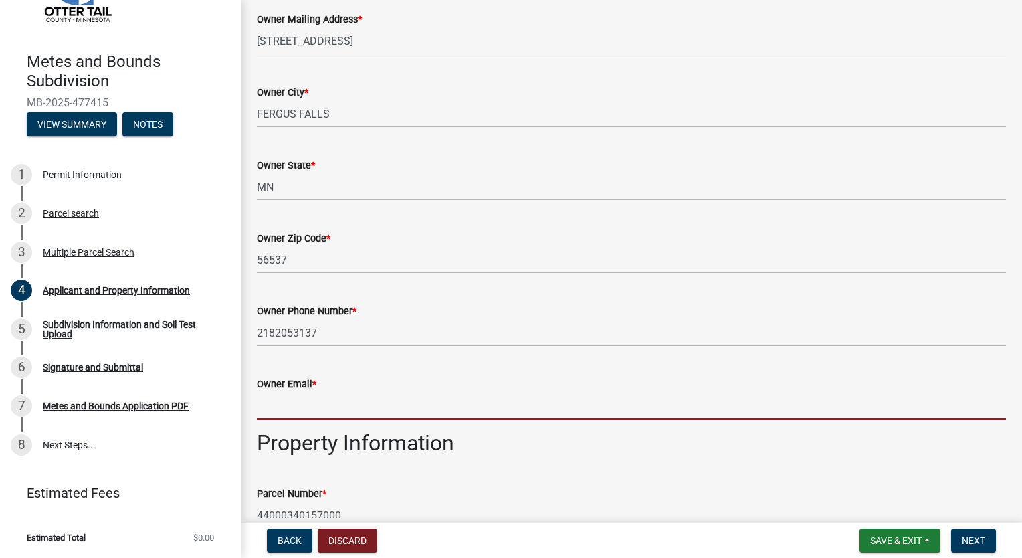
type input "caasness@gmail.com"
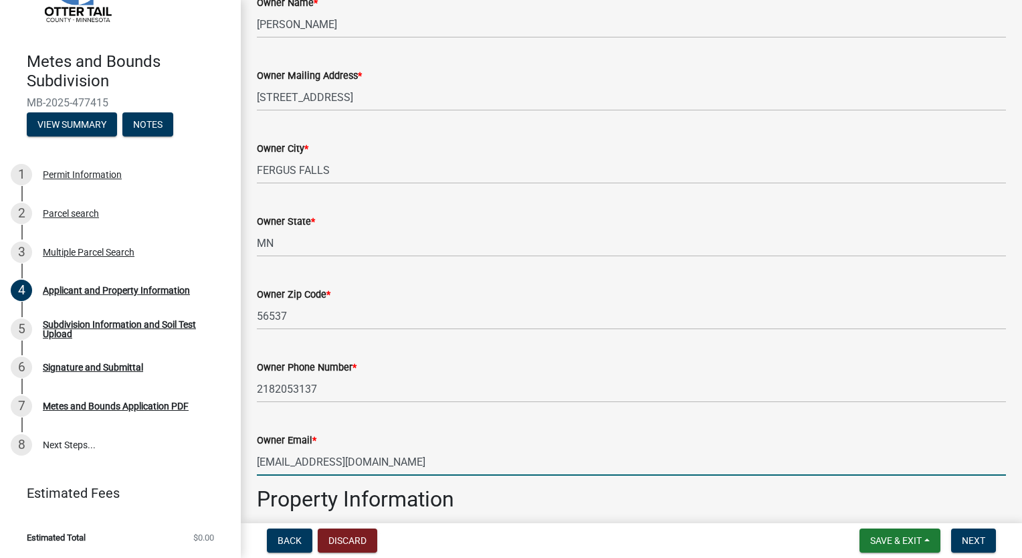
scroll to position [0, 0]
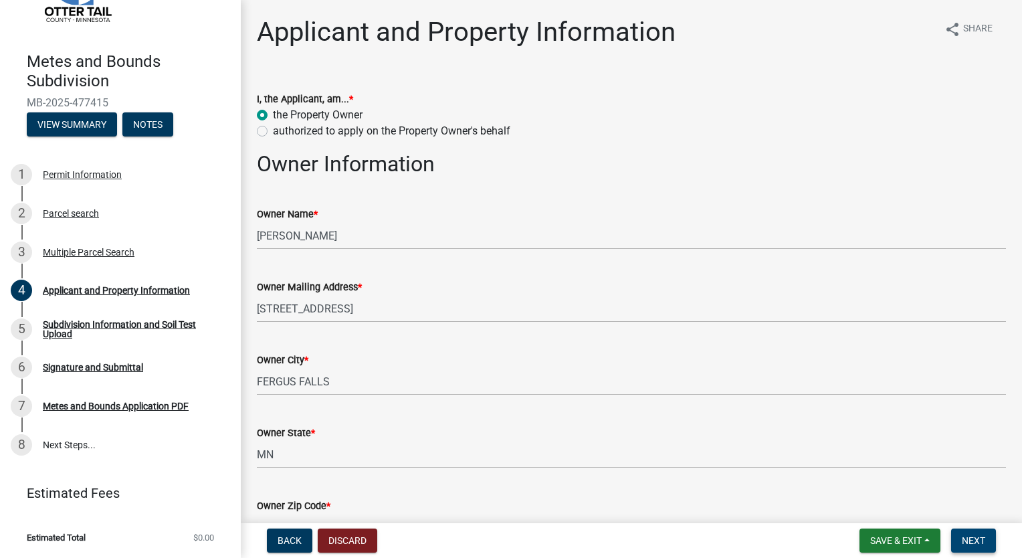
click at [990, 537] on button "Next" at bounding box center [973, 540] width 45 height 24
click at [989, 535] on button "Next" at bounding box center [973, 540] width 45 height 24
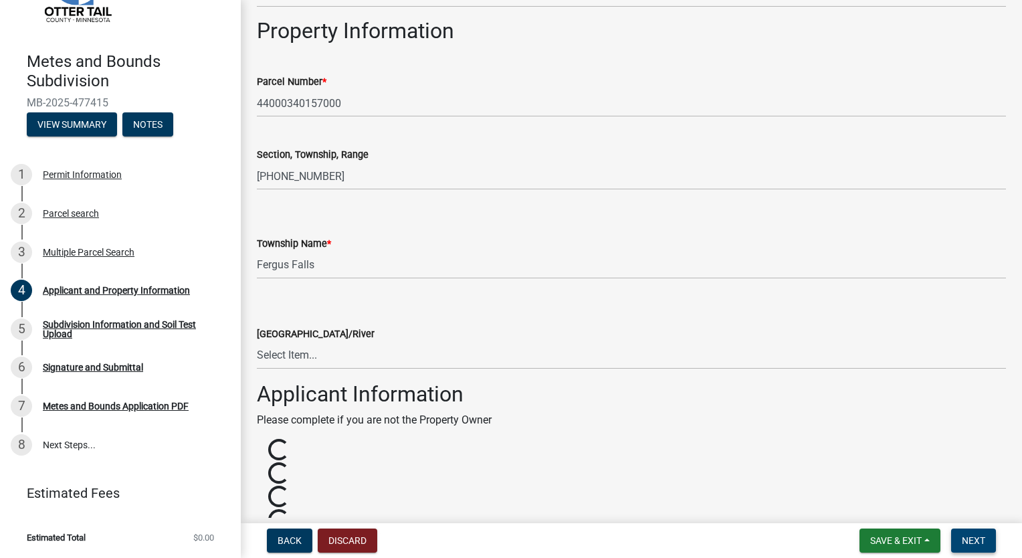
scroll to position [813, 0]
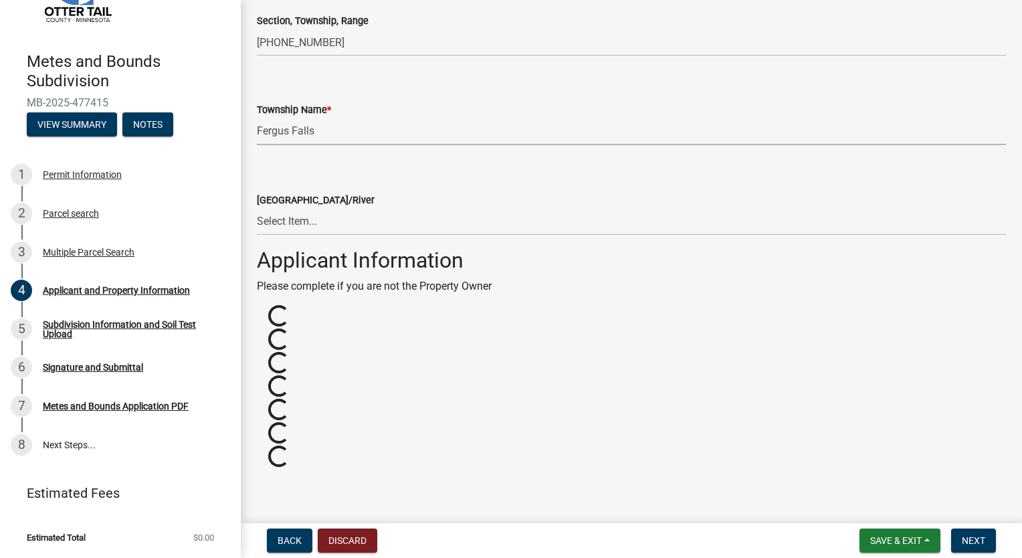
click at [321, 126] on select "Select Item... Aastad Amor Aurdal Blowers Bluffton Buse Butler Candor Carlisle …" at bounding box center [631, 131] width 749 height 27
click at [257, 118] on select "Select Item... Aastad Amor Aurdal Blowers Bluffton Buse Butler Candor Carlisle …" at bounding box center [631, 131] width 749 height 27
select select "470b8dcc-661a-40d3-8d00-4f83300434b9"
click at [965, 547] on button "Next" at bounding box center [973, 540] width 45 height 24
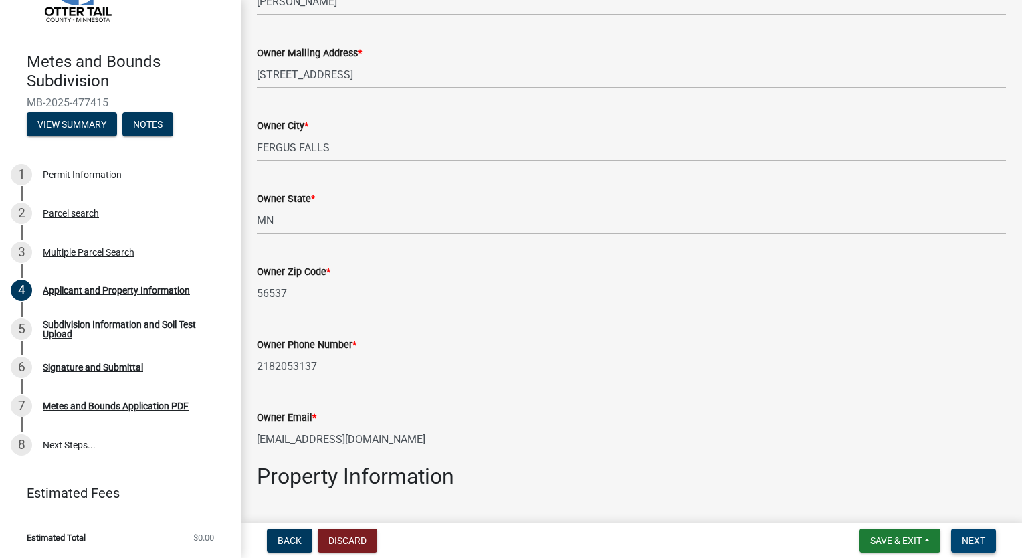
scroll to position [211, 0]
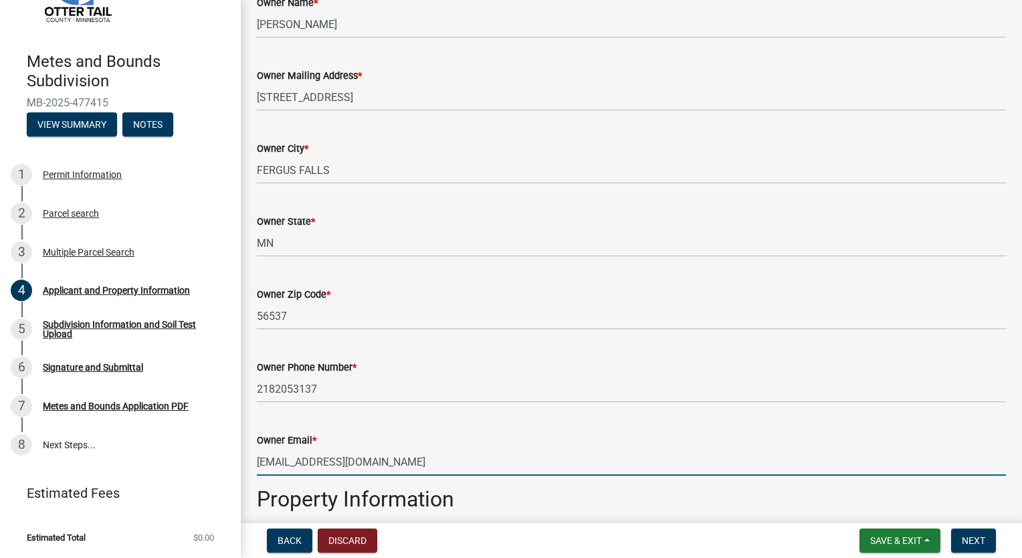
click at [392, 463] on input "caasness@gmail.com" at bounding box center [631, 461] width 749 height 27
click at [391, 470] on input "caasness@gmail.com" at bounding box center [631, 461] width 749 height 27
drag, startPoint x: 391, startPoint y: 470, endPoint x: 248, endPoint y: 462, distance: 144.1
click at [248, 462] on div "Owner Email * caasness@gmail.com" at bounding box center [631, 444] width 769 height 62
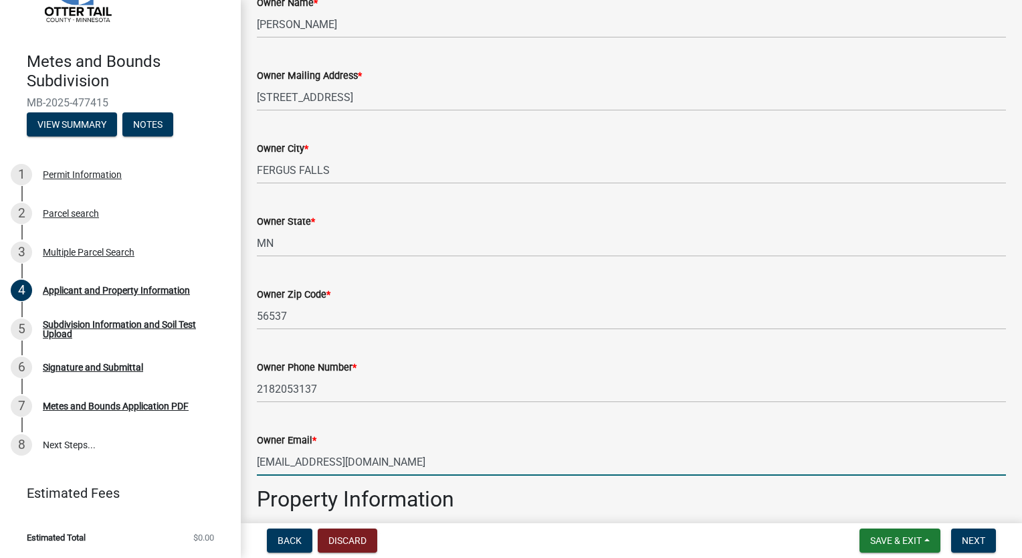
click at [388, 464] on input "caasness@gmail.com" at bounding box center [631, 461] width 749 height 27
click at [543, 186] on wm-data-entity-input "Owner City * FERGUS FALLS" at bounding box center [631, 158] width 749 height 73
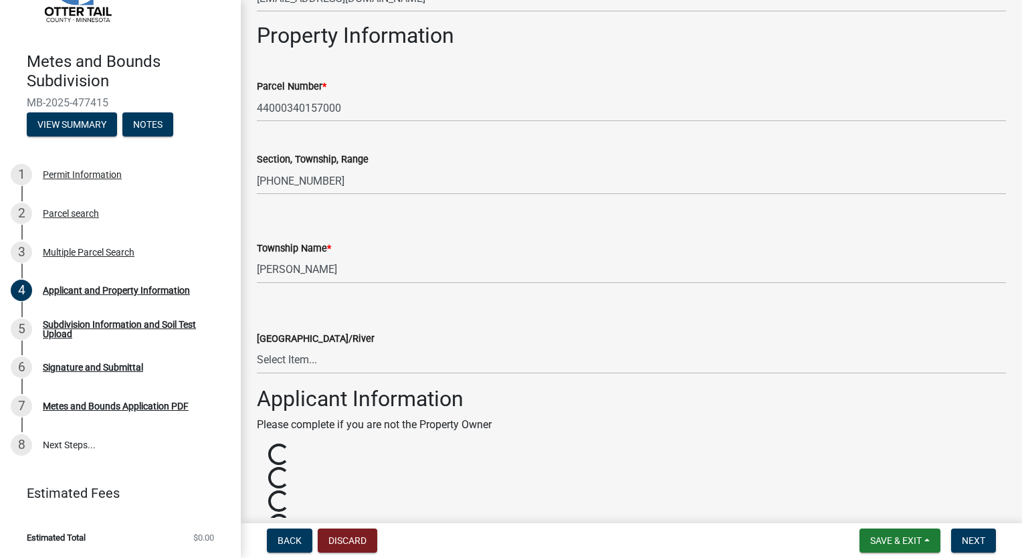
scroll to position [680, 0]
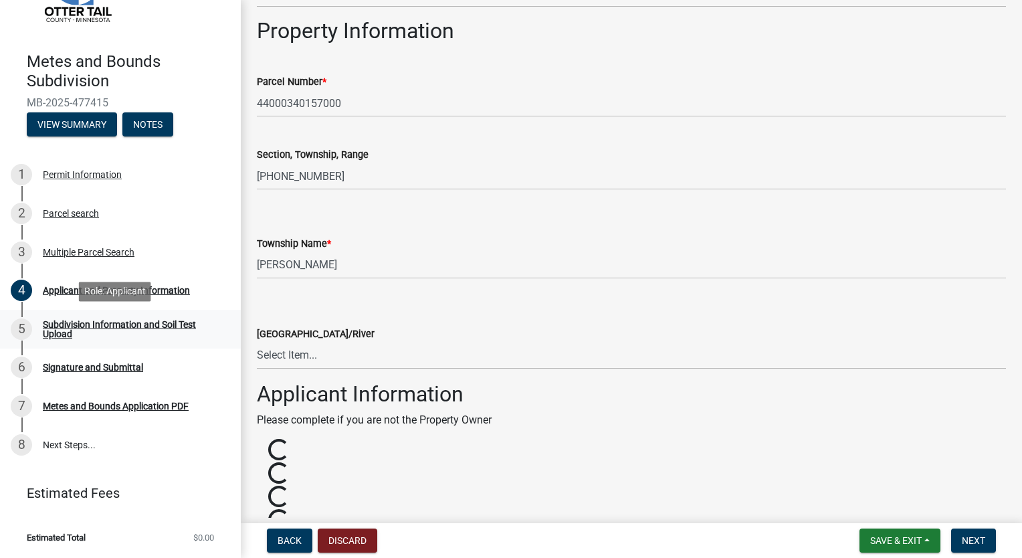
click at [126, 322] on div "Subdivision Information and Soil Test Upload" at bounding box center [131, 329] width 177 height 19
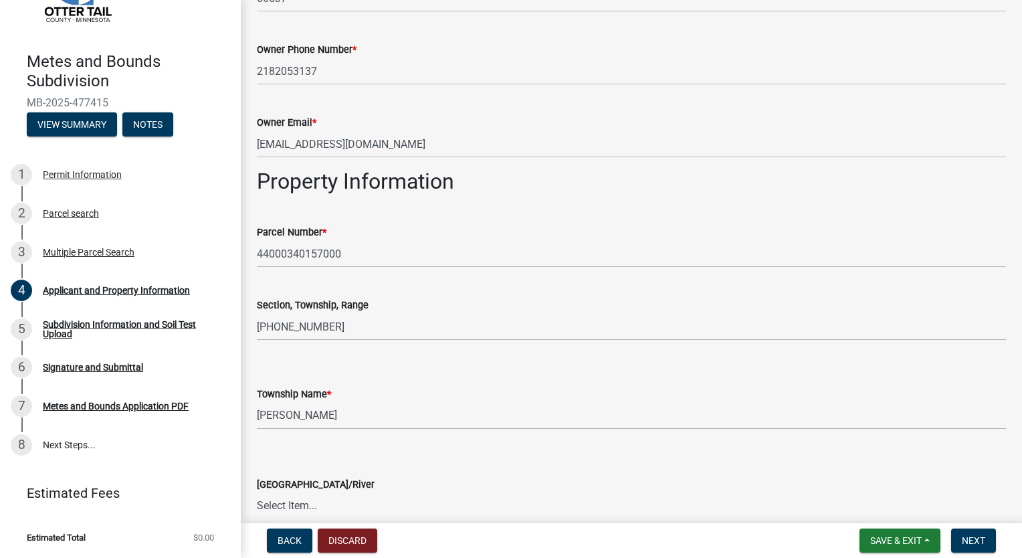
scroll to position [535, 0]
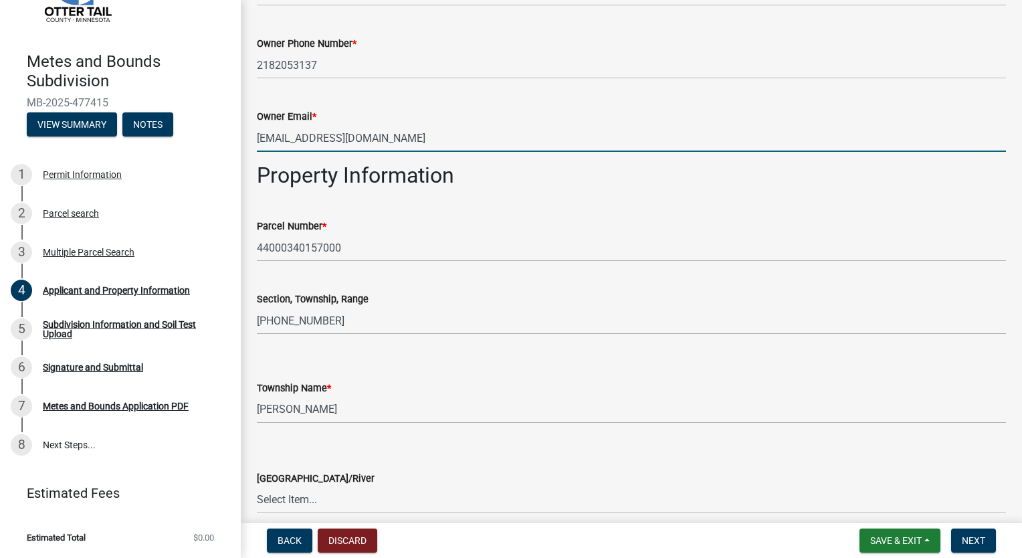
click at [458, 146] on input "caasness@gmail.com" at bounding box center [631, 137] width 749 height 27
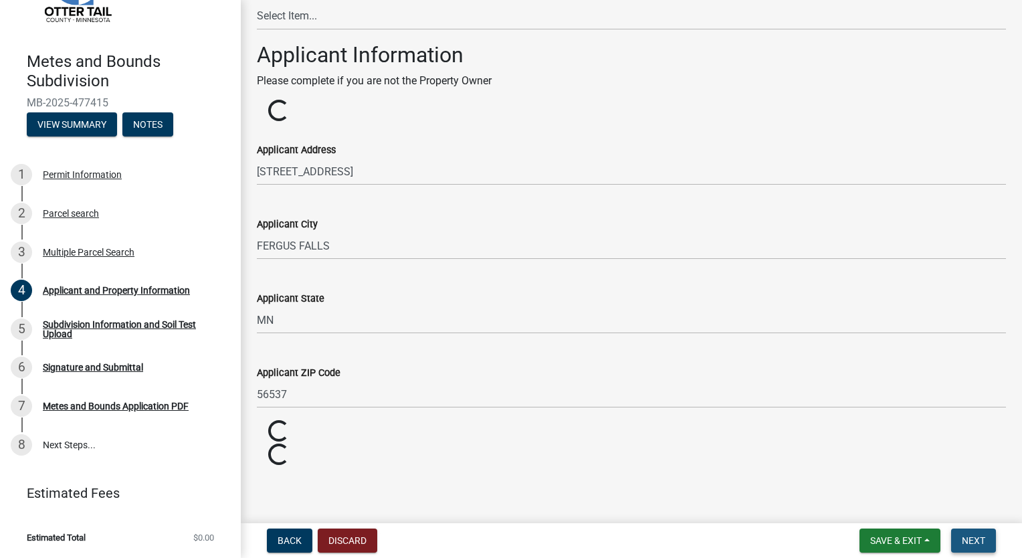
click at [981, 540] on span "Next" at bounding box center [973, 540] width 23 height 11
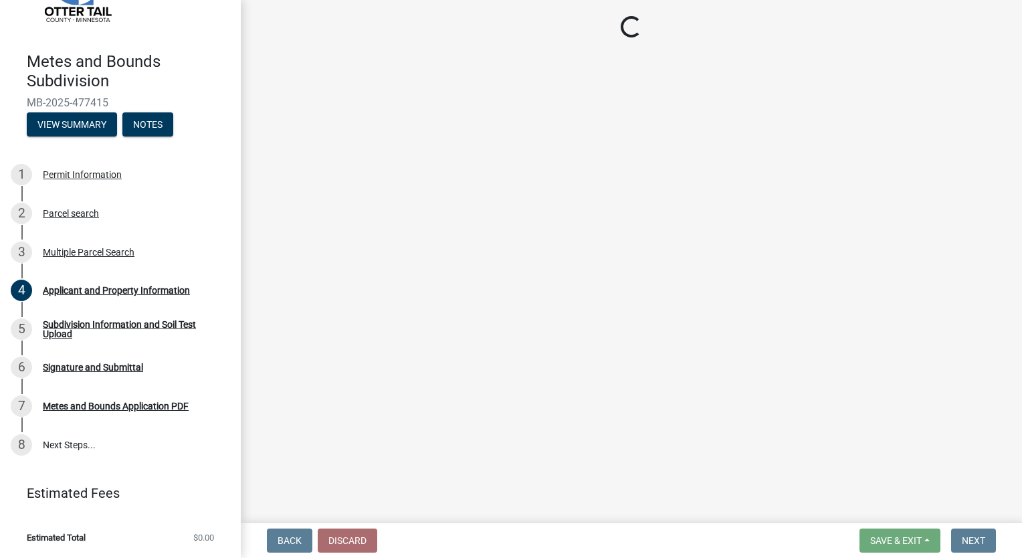
click at [899, 186] on main "Loading..." at bounding box center [631, 259] width 781 height 518
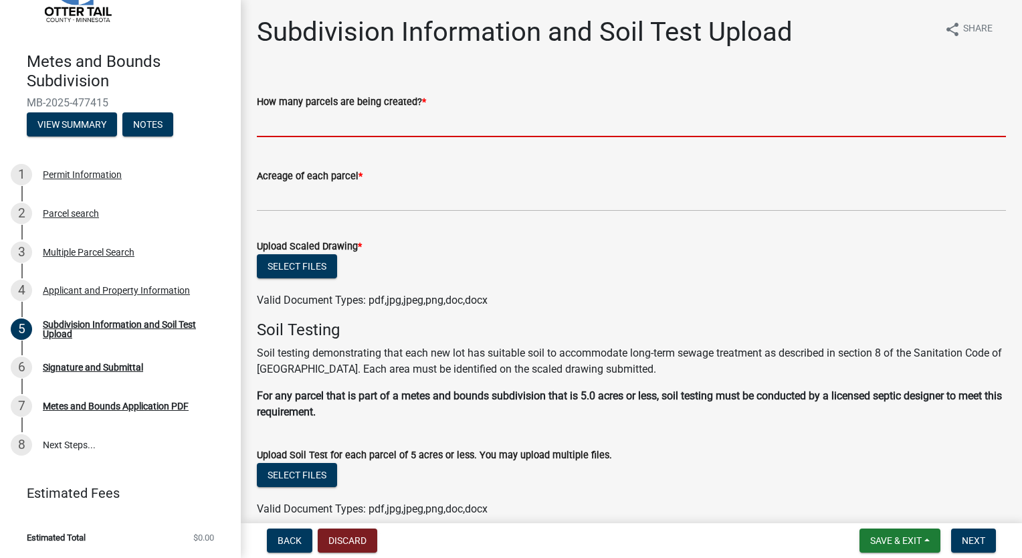
click at [642, 112] on input "text" at bounding box center [631, 123] width 749 height 27
type input "1"
click at [578, 181] on div "Acreage of each parcel *" at bounding box center [631, 176] width 749 height 16
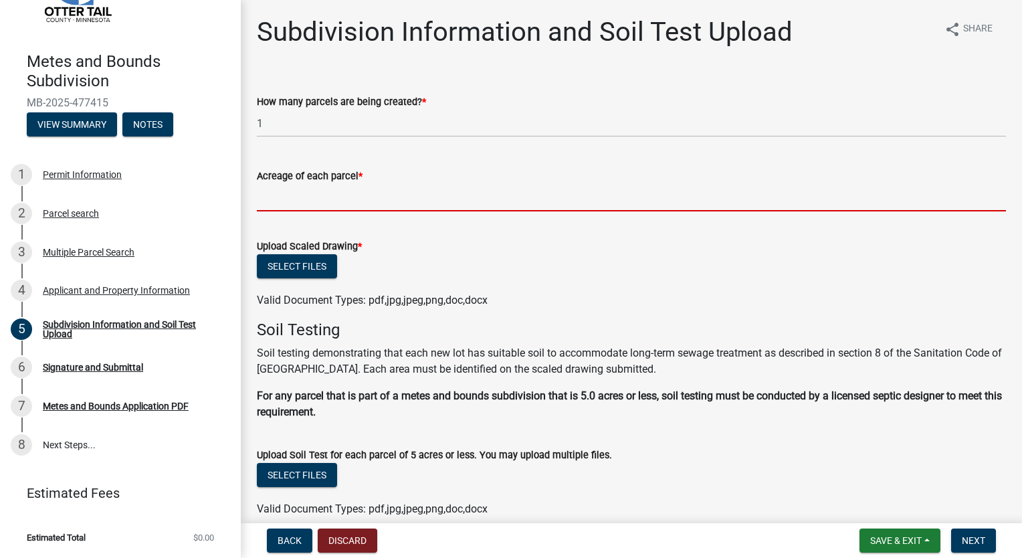
click at [563, 187] on input "Acreage of each parcel *" at bounding box center [631, 197] width 749 height 27
type input "2.5"
click at [453, 375] on p "Soil testing demonstrating that each new lot has suitable soil to accommodate l…" at bounding box center [631, 361] width 749 height 32
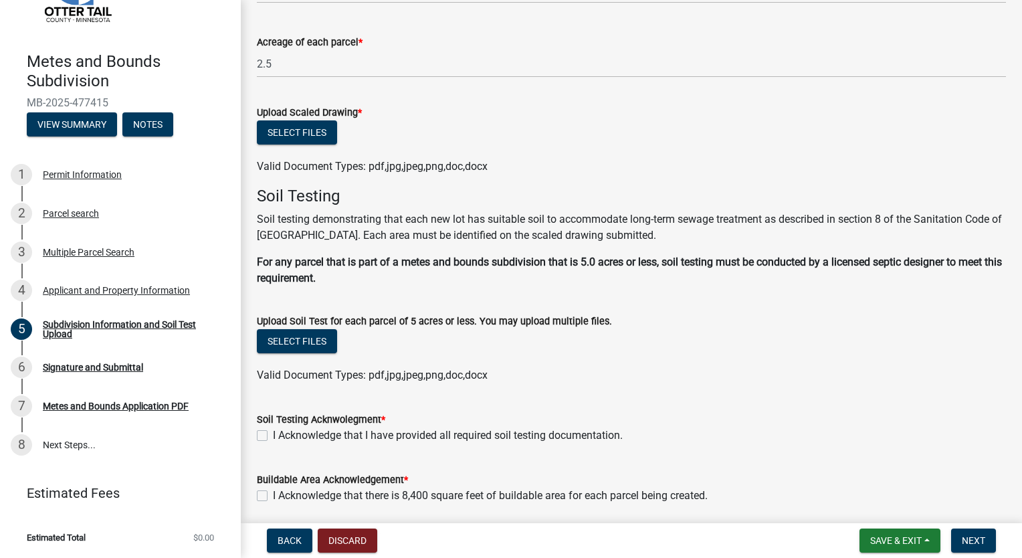
scroll to position [183, 0]
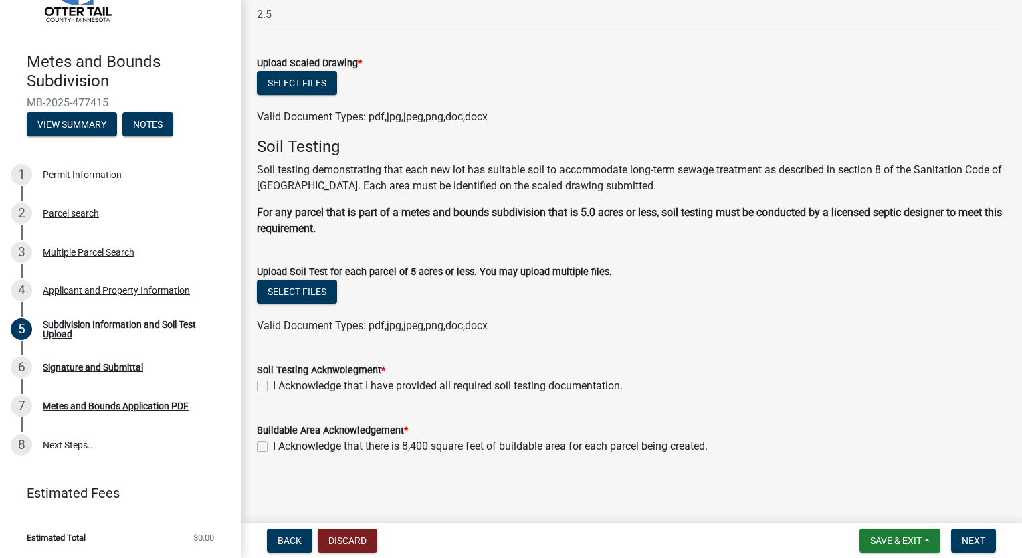
click at [482, 450] on label "I Acknowledge that there is 8,400 square feet of buildable area for each parcel…" at bounding box center [490, 446] width 435 height 16
click at [282, 447] on input "I Acknowledge that there is 8,400 square feet of buildable area for each parcel…" at bounding box center [277, 442] width 9 height 9
checkbox input "true"
click at [979, 542] on span "Next" at bounding box center [973, 540] width 23 height 11
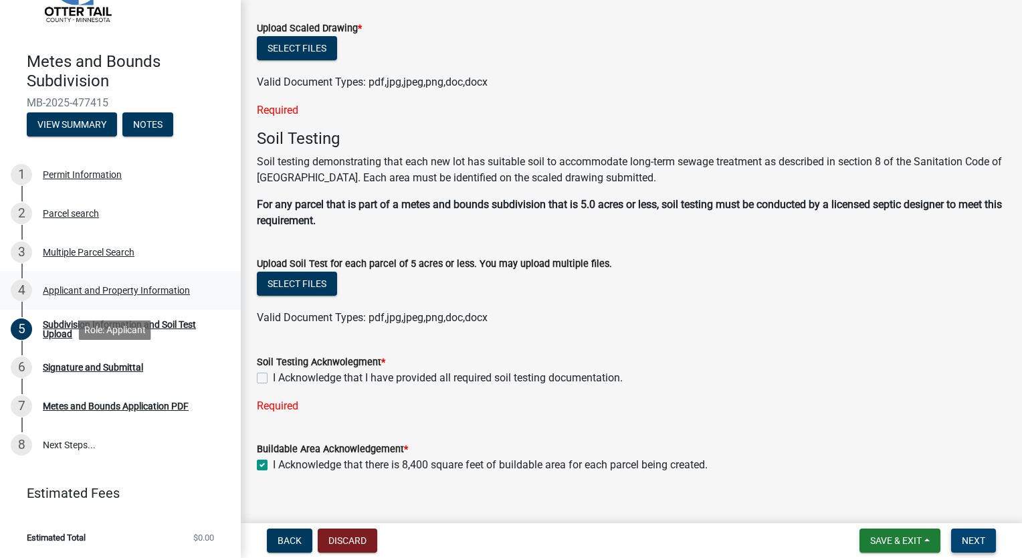
scroll to position [237, 0]
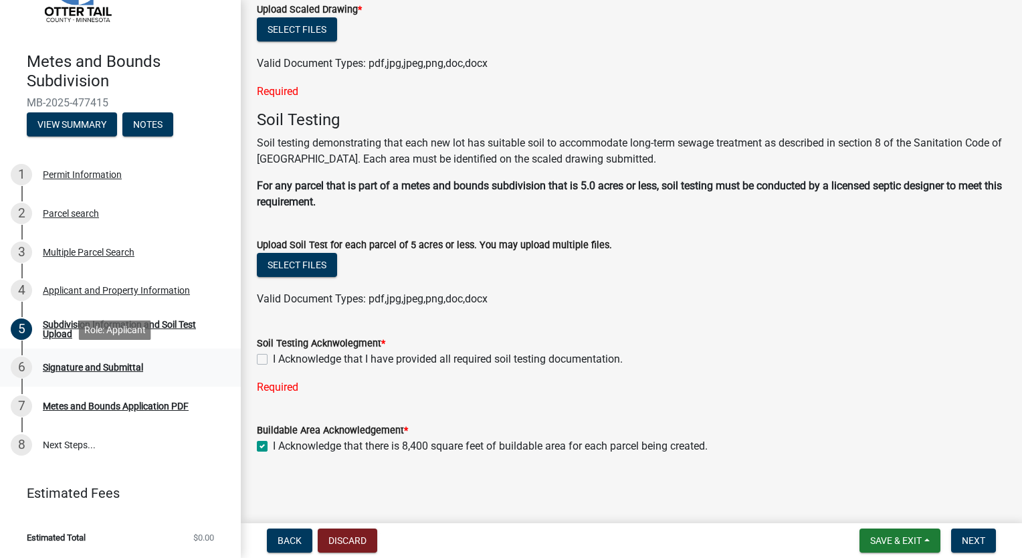
click at [80, 368] on div "Signature and Submittal" at bounding box center [93, 367] width 100 height 9
click at [980, 537] on span "Next" at bounding box center [973, 540] width 23 height 11
click at [95, 375] on div "6 Signature and Submittal" at bounding box center [115, 367] width 209 height 21
click at [98, 401] on div "Metes and Bounds Application PDF" at bounding box center [116, 405] width 146 height 9
click at [39, 439] on link "8 Next Steps..." at bounding box center [120, 444] width 241 height 39
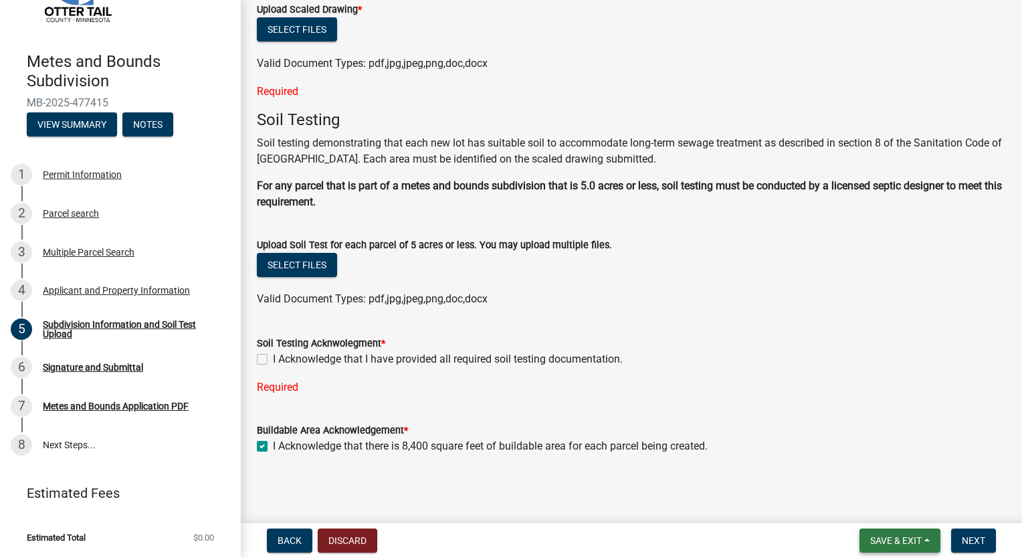
click at [888, 538] on span "Save & Exit" at bounding box center [896, 540] width 52 height 11
click at [886, 506] on button "Save & Exit" at bounding box center [886, 506] width 107 height 32
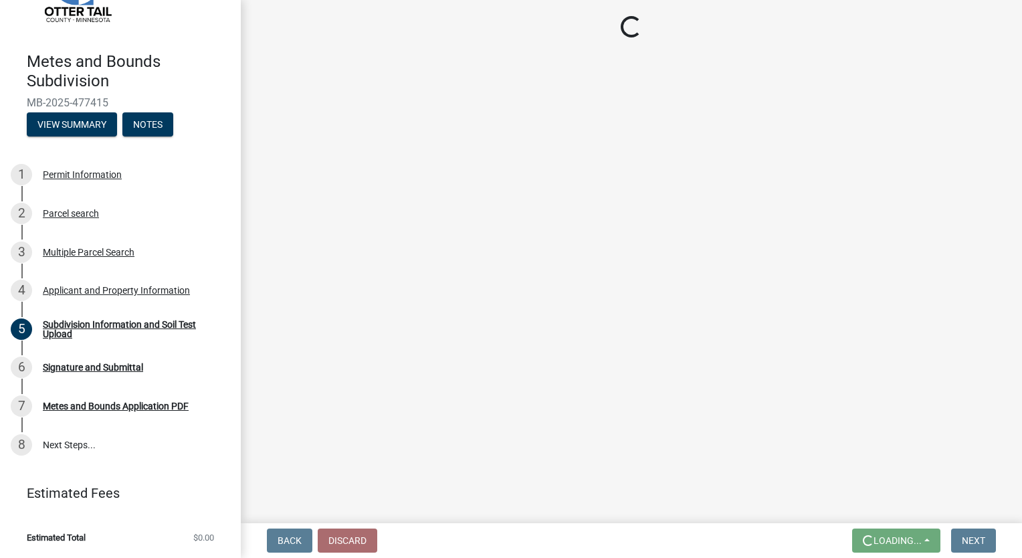
scroll to position [0, 0]
